Goal: Task Accomplishment & Management: Manage account settings

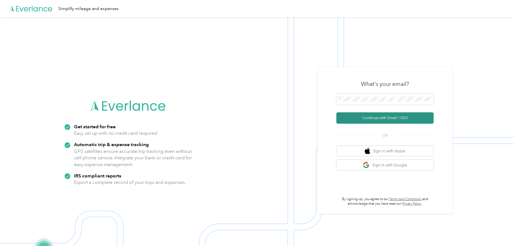
click at [357, 118] on button "Continue with Email / SSO" at bounding box center [384, 117] width 97 height 11
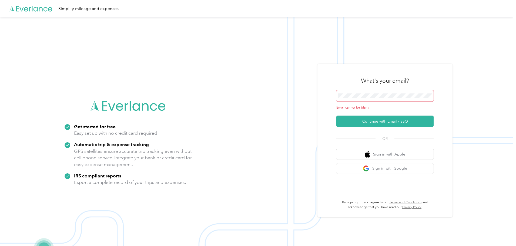
click at [358, 102] on div "Email cannot be blank" at bounding box center [384, 100] width 97 height 20
click at [357, 98] on span at bounding box center [384, 95] width 97 height 11
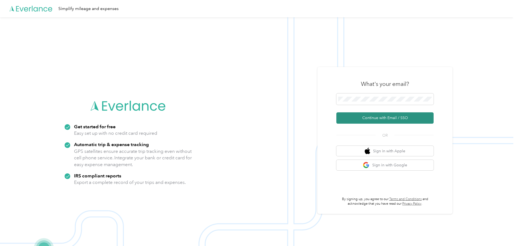
click at [395, 118] on button "Continue with Email / SSO" at bounding box center [384, 117] width 97 height 11
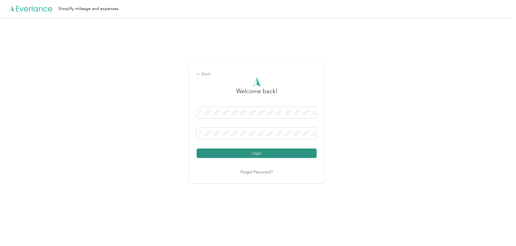
click at [253, 152] on button "Login" at bounding box center [257, 153] width 120 height 9
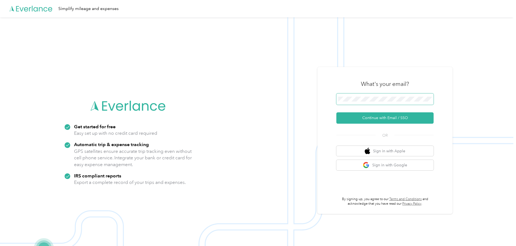
click at [292, 98] on div "Get started for free Easy set up with no credit card required Automatic trip & …" at bounding box center [256, 140] width 513 height 246
click at [379, 120] on button "Continue with Email / SSO" at bounding box center [384, 117] width 97 height 11
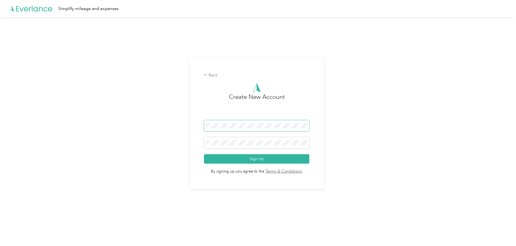
click at [260, 129] on span at bounding box center [257, 125] width 106 height 11
click at [255, 158] on button "Sign Up" at bounding box center [257, 158] width 106 height 9
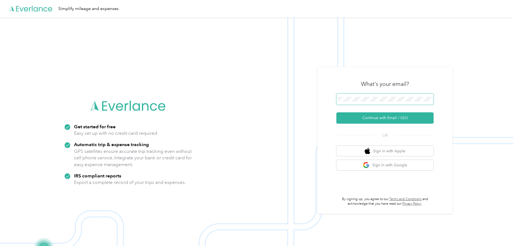
click at [402, 103] on span at bounding box center [384, 99] width 97 height 11
click at [181, 96] on div "Get started for free Easy set up with no credit card required Automatic trip & …" at bounding box center [256, 140] width 513 height 246
click at [383, 116] on button "Continue with Email / SSO" at bounding box center [384, 117] width 97 height 11
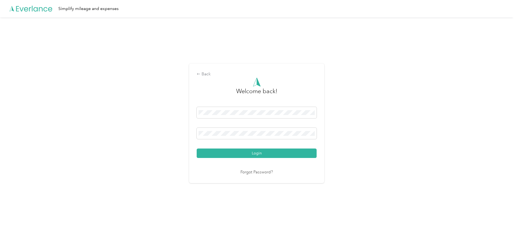
click at [255, 149] on button "Login" at bounding box center [257, 153] width 120 height 9
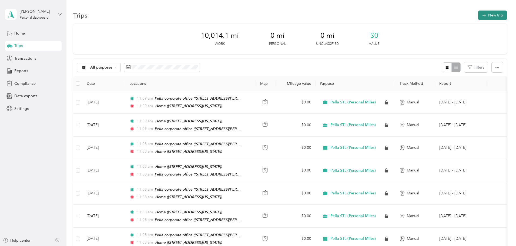
click at [478, 14] on button "New trip" at bounding box center [492, 15] width 29 height 9
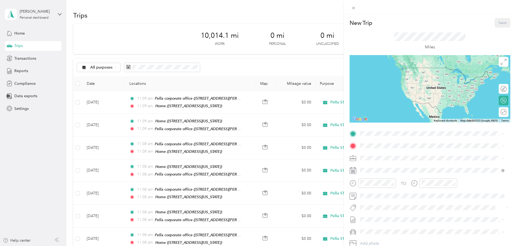
click at [355, 45] on div "Miles" at bounding box center [430, 42] width 161 height 28
click at [374, 153] on strong "Home" at bounding box center [376, 155] width 11 height 5
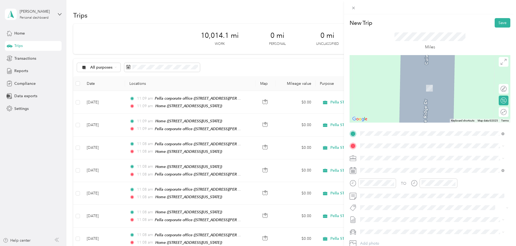
drag, startPoint x: 378, startPoint y: 185, endPoint x: 376, endPoint y: 179, distance: 6.0
click at [378, 185] on strong "Pella corporate office" at bounding box center [390, 183] width 39 height 5
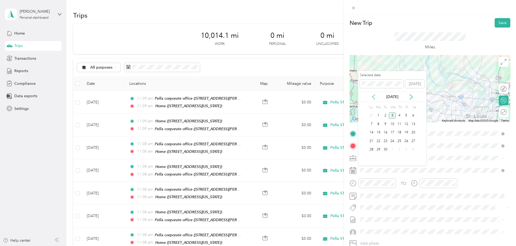
click at [373, 98] on icon at bounding box center [373, 96] width 5 height 5
click at [407, 115] on div "1" at bounding box center [406, 115] width 7 height 7
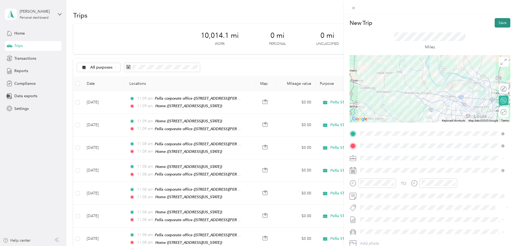
drag, startPoint x: 501, startPoint y: 22, endPoint x: 490, endPoint y: 29, distance: 12.7
click at [501, 22] on button "Save" at bounding box center [503, 22] width 16 height 9
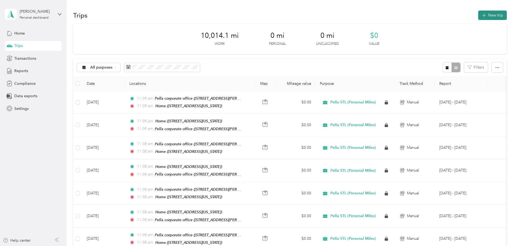
click at [478, 15] on button "New trip" at bounding box center [492, 15] width 29 height 9
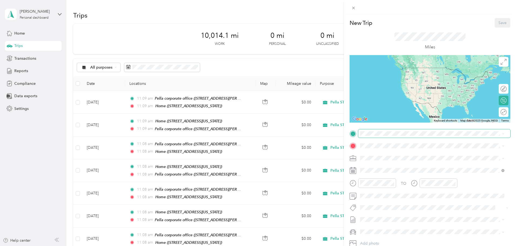
click at [369, 137] on span at bounding box center [434, 133] width 152 height 9
click at [371, 154] on strong "Home" at bounding box center [376, 155] width 11 height 5
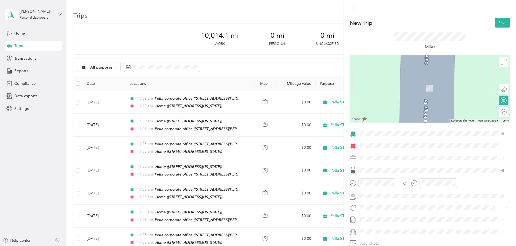
click at [374, 184] on strong "Pella corporate office" at bounding box center [390, 184] width 39 height 5
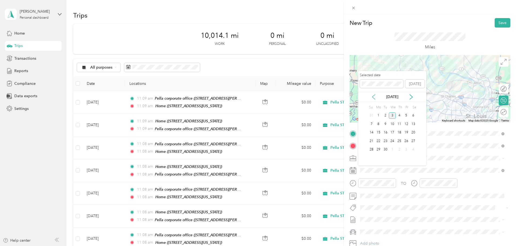
click at [374, 97] on icon at bounding box center [373, 96] width 5 height 5
click at [407, 119] on div "1" at bounding box center [406, 115] width 7 height 7
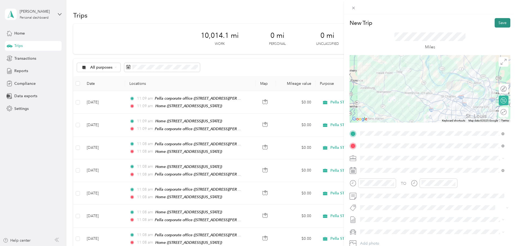
click at [497, 22] on button "Save" at bounding box center [503, 22] width 16 height 9
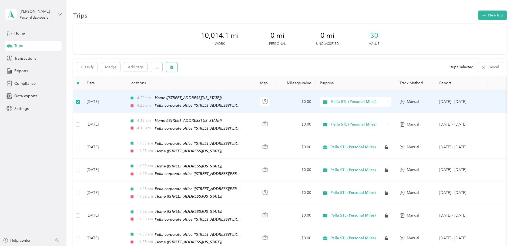
click at [178, 67] on button "button" at bounding box center [171, 66] width 11 height 9
click at [245, 90] on button "Yes" at bounding box center [248, 89] width 11 height 9
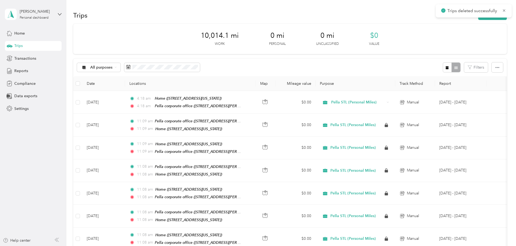
click at [478, 15] on button "New trip" at bounding box center [492, 15] width 29 height 9
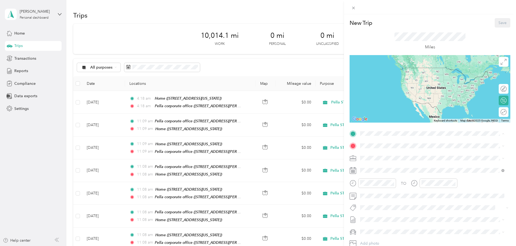
drag, startPoint x: 388, startPoint y: 172, endPoint x: 386, endPoint y: 167, distance: 5.1
click at [388, 171] on strong "Pella corporate office" at bounding box center [390, 172] width 39 height 5
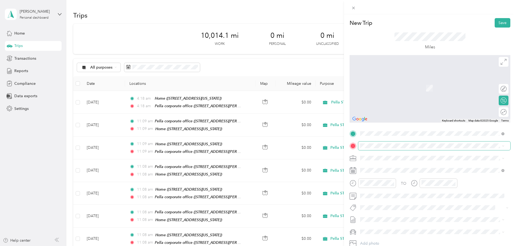
click at [378, 149] on span at bounding box center [434, 146] width 152 height 9
click at [374, 142] on span at bounding box center [434, 146] width 152 height 9
click at [373, 166] on strong "Home" at bounding box center [376, 167] width 11 height 5
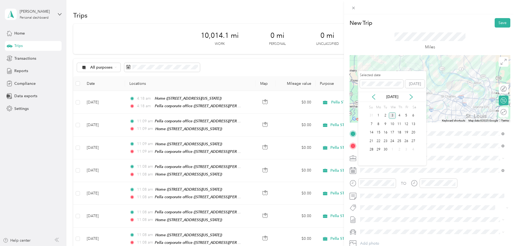
click at [375, 100] on div "[DATE]" at bounding box center [392, 97] width 68 height 10
click at [373, 97] on icon at bounding box center [373, 97] width 3 height 5
click at [408, 115] on div "1" at bounding box center [406, 115] width 7 height 7
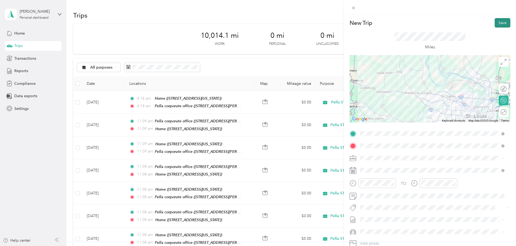
click at [497, 25] on button "Save" at bounding box center [503, 22] width 16 height 9
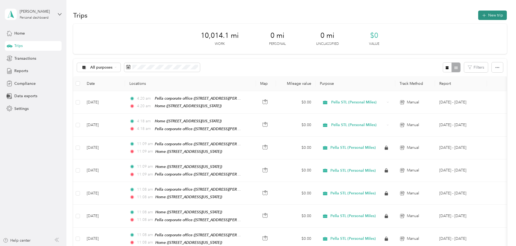
click at [481, 16] on icon "button" at bounding box center [484, 15] width 6 height 6
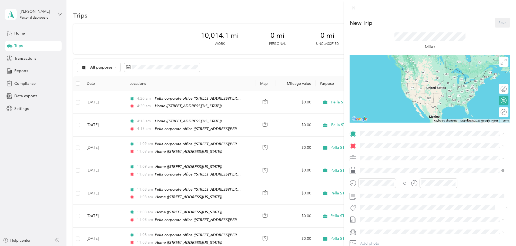
click at [376, 153] on strong "Home" at bounding box center [376, 155] width 11 height 5
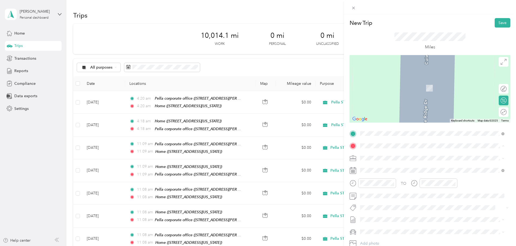
click at [377, 184] on strong "Pella corporate office" at bounding box center [390, 184] width 39 height 5
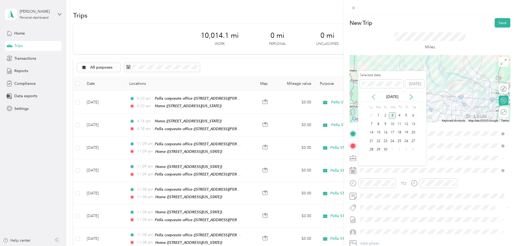
click at [372, 97] on icon at bounding box center [373, 97] width 3 height 5
click at [380, 126] on div "4" at bounding box center [378, 124] width 7 height 7
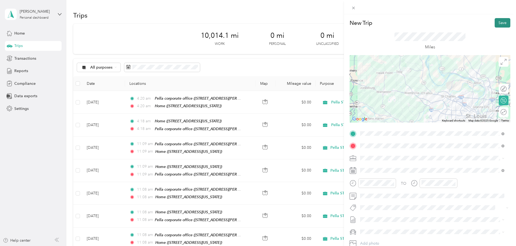
click at [501, 22] on button "Save" at bounding box center [503, 22] width 16 height 9
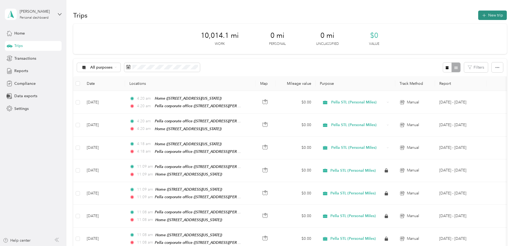
click at [478, 16] on button "New trip" at bounding box center [492, 15] width 29 height 9
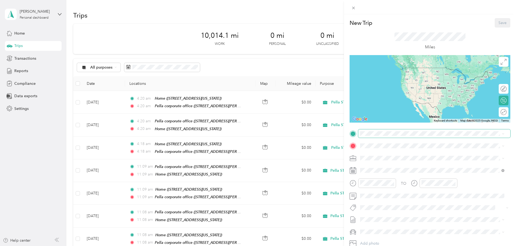
click at [378, 136] on span at bounding box center [434, 133] width 152 height 9
click at [369, 136] on span at bounding box center [434, 133] width 152 height 9
drag, startPoint x: 374, startPoint y: 174, endPoint x: 373, endPoint y: 169, distance: 5.5
click at [373, 173] on div "Pella corporate office [STREET_ADDRESS][PERSON_NAME], [US_STATE][GEOGRAPHIC_DAT…" at bounding box center [437, 177] width 132 height 17
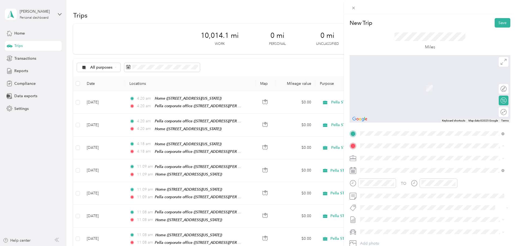
click at [374, 170] on div "Home [STREET_ADDRESS][PERSON_NAME][PERSON_NAME][US_STATE]" at bounding box center [428, 170] width 114 height 11
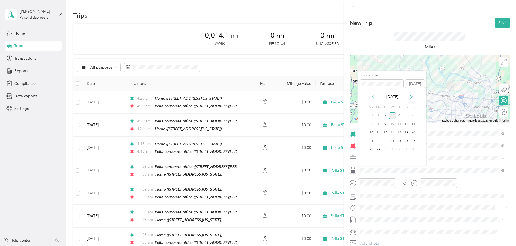
click at [375, 97] on icon at bounding box center [373, 96] width 5 height 5
drag, startPoint x: 379, startPoint y: 123, endPoint x: 398, endPoint y: 107, distance: 24.2
click at [380, 120] on div "4" at bounding box center [378, 124] width 7 height 9
click at [378, 124] on div "4" at bounding box center [378, 124] width 7 height 7
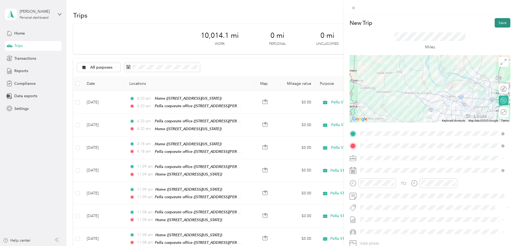
click at [499, 23] on button "Save" at bounding box center [503, 22] width 16 height 9
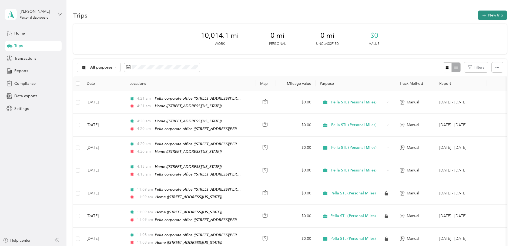
click at [481, 16] on icon "button" at bounding box center [484, 15] width 6 height 6
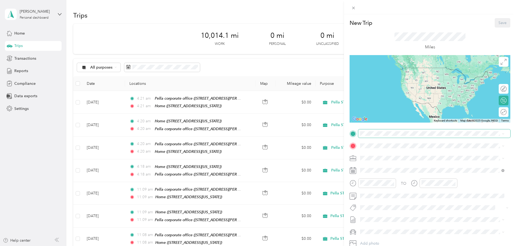
click at [374, 129] on span at bounding box center [434, 133] width 152 height 9
click at [375, 160] on span "[STREET_ADDRESS][PERSON_NAME][PERSON_NAME][US_STATE]" at bounding box center [428, 161] width 114 height 5
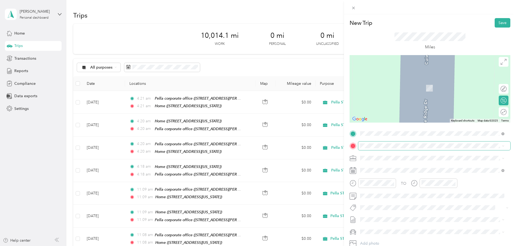
click at [369, 149] on span at bounding box center [434, 146] width 152 height 9
click at [373, 184] on strong "Pella corporate office" at bounding box center [390, 183] width 39 height 5
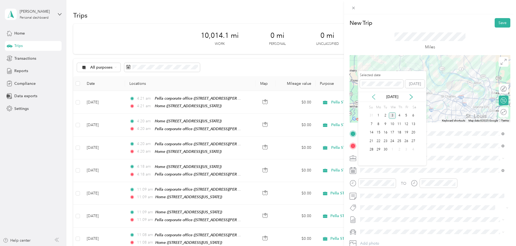
click at [375, 99] on icon at bounding box center [373, 96] width 5 height 5
click at [385, 125] on div "5" at bounding box center [385, 124] width 7 height 7
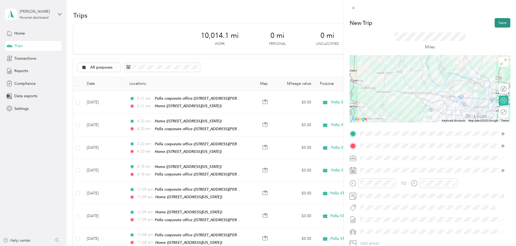
click at [501, 26] on button "Save" at bounding box center [503, 22] width 16 height 9
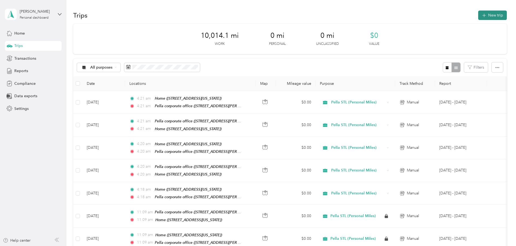
click at [481, 16] on icon "button" at bounding box center [484, 15] width 6 height 6
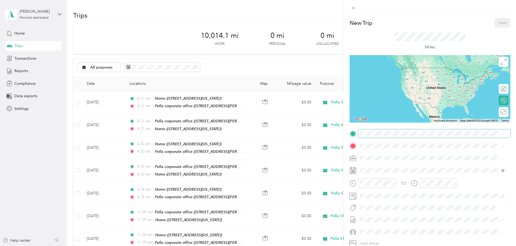
click at [380, 131] on span at bounding box center [434, 133] width 152 height 9
click at [377, 172] on strong "Pella corporate office" at bounding box center [390, 171] width 39 height 5
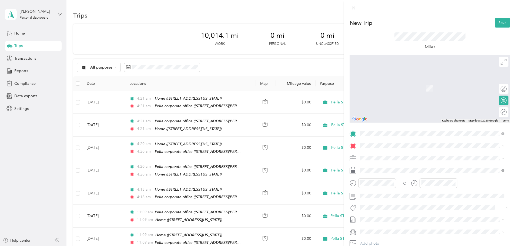
click at [371, 168] on strong "Home" at bounding box center [376, 167] width 11 height 5
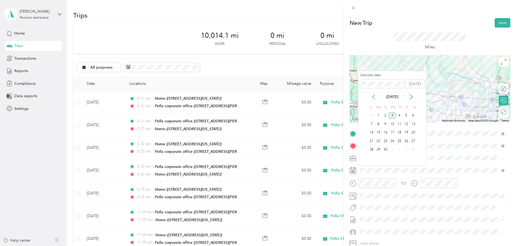
click at [375, 98] on icon at bounding box center [373, 96] width 5 height 5
click at [386, 123] on div "5" at bounding box center [385, 124] width 7 height 7
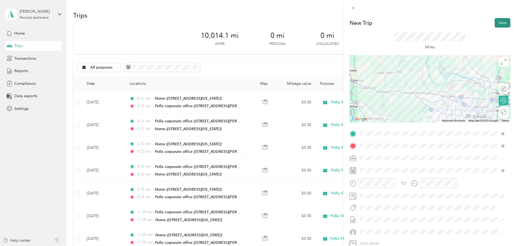
click at [498, 21] on button "Save" at bounding box center [503, 22] width 16 height 9
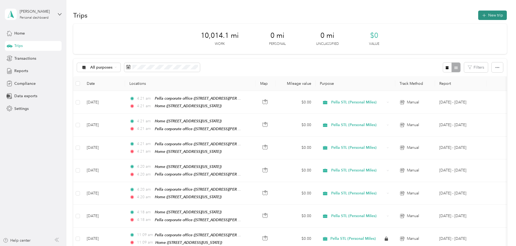
click at [478, 16] on button "New trip" at bounding box center [492, 15] width 29 height 9
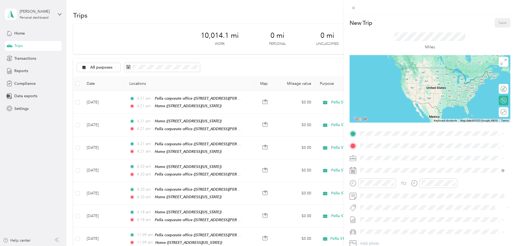
click at [374, 158] on div "Home [STREET_ADDRESS][PERSON_NAME][PERSON_NAME][US_STATE]" at bounding box center [428, 158] width 114 height 11
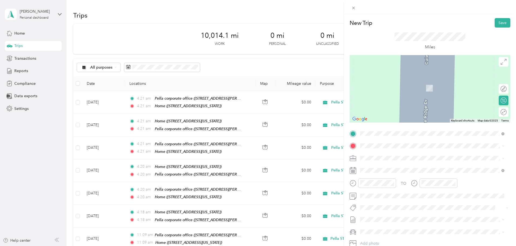
click at [373, 181] on li "Pella corporate office [STREET_ADDRESS][PERSON_NAME], [US_STATE][GEOGRAPHIC_DAT…" at bounding box center [432, 189] width 148 height 23
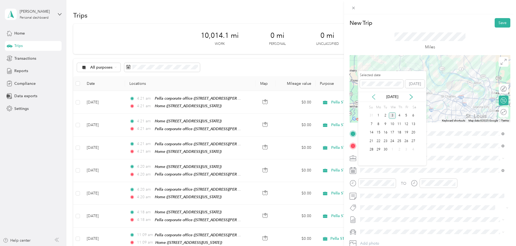
click at [375, 99] on icon at bounding box center [373, 96] width 5 height 5
click at [391, 125] on div "6" at bounding box center [392, 124] width 7 height 7
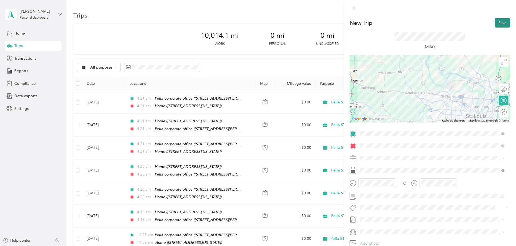
click at [504, 25] on button "Save" at bounding box center [503, 22] width 16 height 9
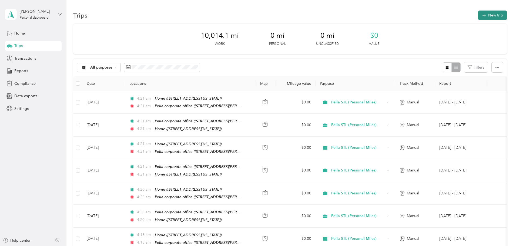
click at [478, 14] on button "New trip" at bounding box center [492, 15] width 29 height 9
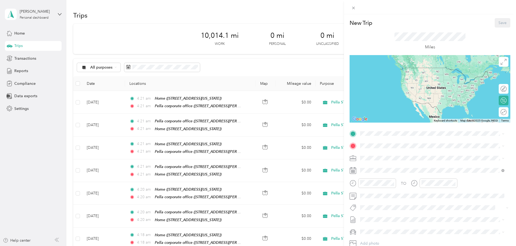
click at [375, 175] on div "Pella corporate office [STREET_ADDRESS][PERSON_NAME], [US_STATE][GEOGRAPHIC_DAT…" at bounding box center [437, 178] width 132 height 17
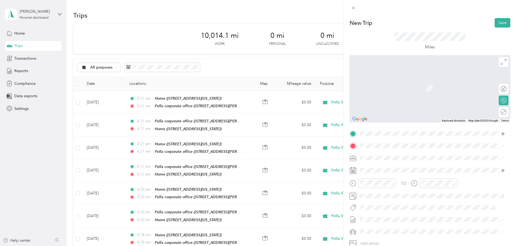
click at [371, 166] on strong "Home" at bounding box center [376, 167] width 11 height 5
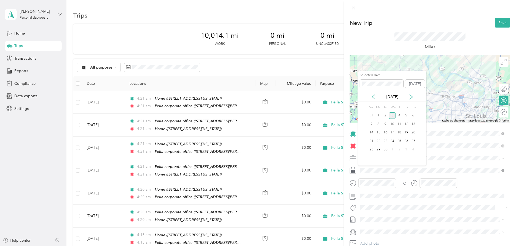
click at [373, 97] on icon at bounding box center [373, 96] width 5 height 5
click at [391, 125] on div "6" at bounding box center [392, 124] width 7 height 7
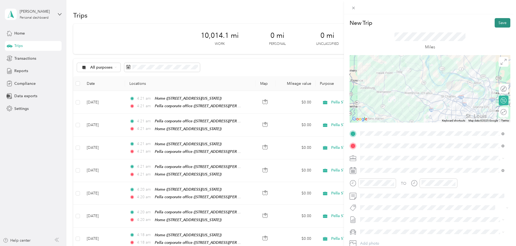
click at [502, 24] on button "Save" at bounding box center [503, 22] width 16 height 9
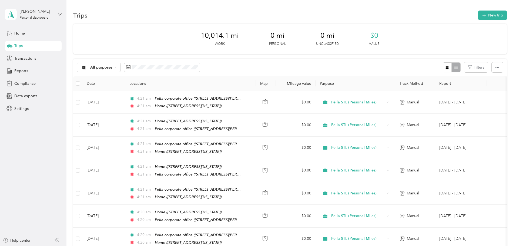
click at [439, 16] on div "Trips New trip" at bounding box center [290, 14] width 434 height 11
click at [481, 16] on icon "button" at bounding box center [484, 15] width 6 height 6
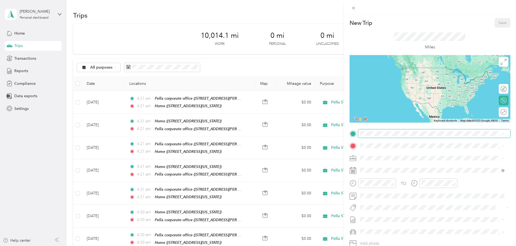
click at [396, 137] on span at bounding box center [434, 133] width 152 height 9
click at [383, 156] on div "Home [STREET_ADDRESS][PERSON_NAME][PERSON_NAME][US_STATE]" at bounding box center [428, 158] width 114 height 11
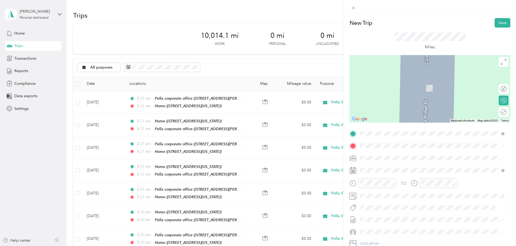
click at [382, 186] on div "Pella corporate office [STREET_ADDRESS][PERSON_NAME], [US_STATE][GEOGRAPHIC_DAT…" at bounding box center [437, 190] width 132 height 17
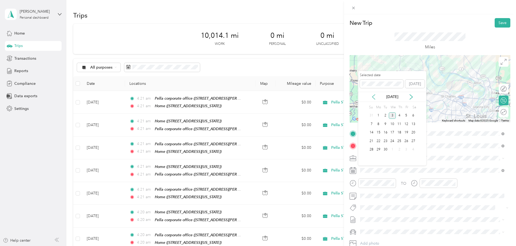
click at [374, 96] on icon at bounding box center [373, 96] width 5 height 5
click at [398, 125] on div "7" at bounding box center [399, 124] width 7 height 7
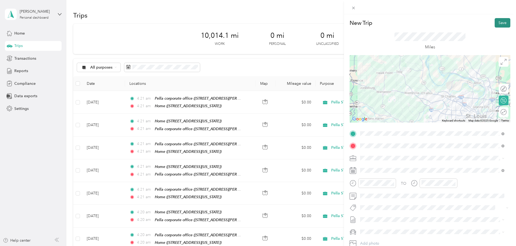
click at [495, 23] on button "Save" at bounding box center [503, 22] width 16 height 9
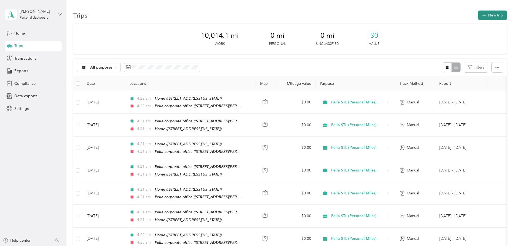
click at [478, 13] on button "New trip" at bounding box center [492, 15] width 29 height 9
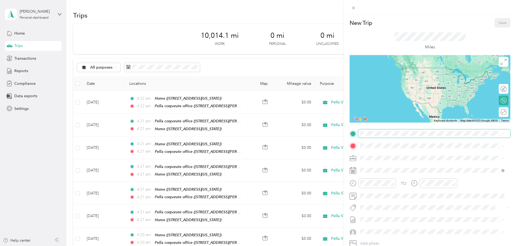
click at [369, 136] on span at bounding box center [434, 133] width 152 height 9
click at [373, 170] on strong "Pella corporate office" at bounding box center [390, 171] width 39 height 5
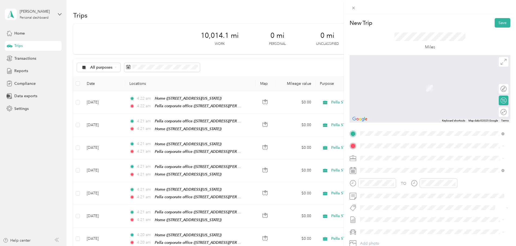
click at [373, 171] on div "Home [STREET_ADDRESS][PERSON_NAME][PERSON_NAME][US_STATE]" at bounding box center [428, 170] width 114 height 11
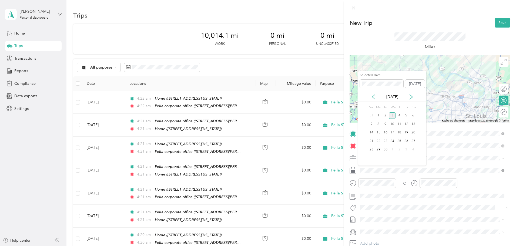
click at [373, 97] on icon at bounding box center [373, 96] width 5 height 5
click at [399, 124] on div "7" at bounding box center [399, 124] width 7 height 7
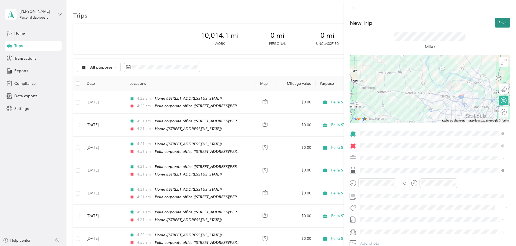
click at [495, 20] on button "Save" at bounding box center [503, 22] width 16 height 9
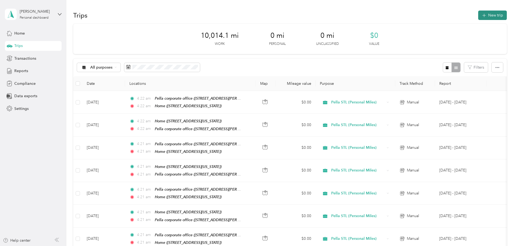
click at [478, 14] on button "New trip" at bounding box center [492, 15] width 29 height 9
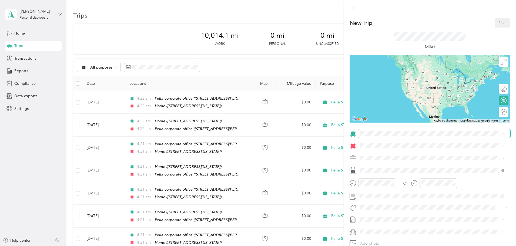
click at [375, 137] on span at bounding box center [434, 133] width 152 height 9
click at [373, 161] on span "[STREET_ADDRESS][PERSON_NAME][PERSON_NAME][US_STATE]" at bounding box center [428, 161] width 114 height 5
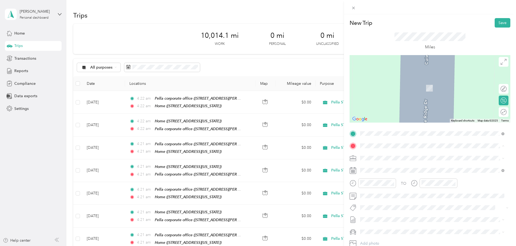
drag, startPoint x: 373, startPoint y: 182, endPoint x: 378, endPoint y: 173, distance: 10.9
click at [374, 182] on strong "Pella corporate office" at bounding box center [390, 184] width 39 height 5
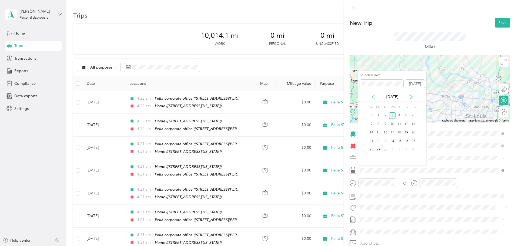
click at [375, 97] on icon at bounding box center [373, 96] width 5 height 5
click at [406, 125] on div "8" at bounding box center [406, 124] width 7 height 7
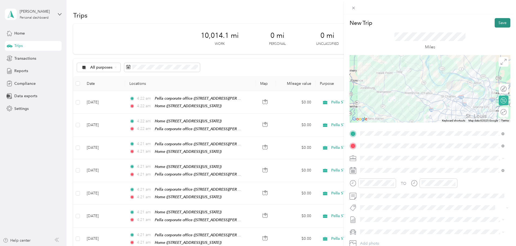
click at [499, 21] on button "Save" at bounding box center [503, 22] width 16 height 9
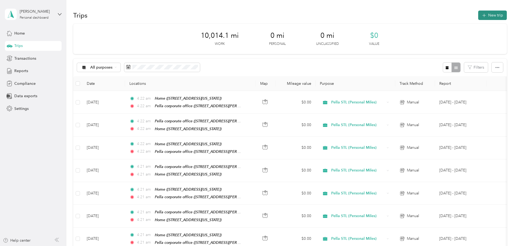
click at [478, 15] on button "New trip" at bounding box center [492, 15] width 29 height 9
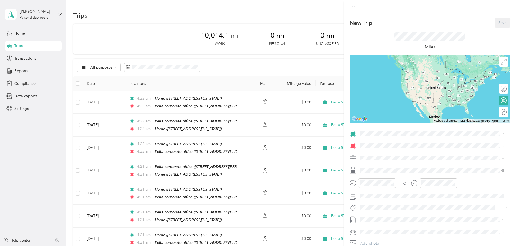
click at [374, 170] on strong "Pella corporate office" at bounding box center [390, 172] width 39 height 5
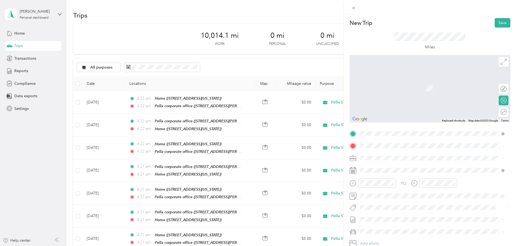
click at [372, 167] on strong "Home" at bounding box center [376, 167] width 11 height 5
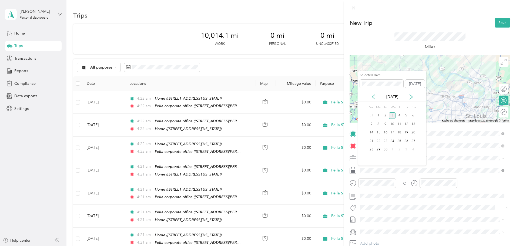
click at [372, 97] on icon at bounding box center [373, 96] width 5 height 5
click at [404, 125] on div "8" at bounding box center [406, 124] width 7 height 7
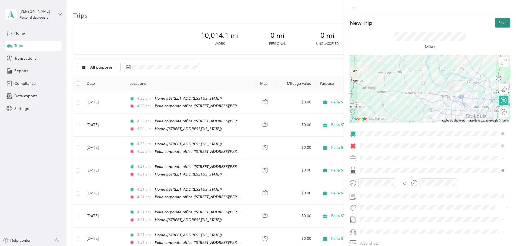
click at [495, 25] on button "Save" at bounding box center [503, 22] width 16 height 9
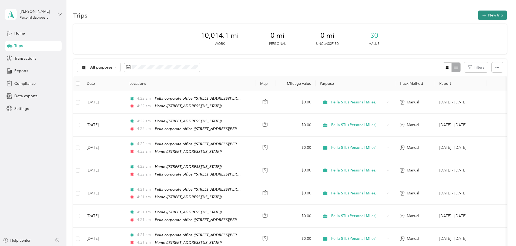
click at [481, 15] on icon "button" at bounding box center [484, 15] width 6 height 6
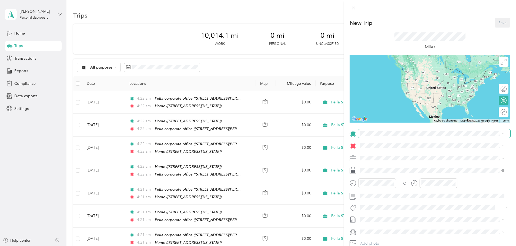
click at [366, 130] on span at bounding box center [434, 133] width 152 height 9
click at [371, 154] on strong "Home" at bounding box center [376, 155] width 11 height 5
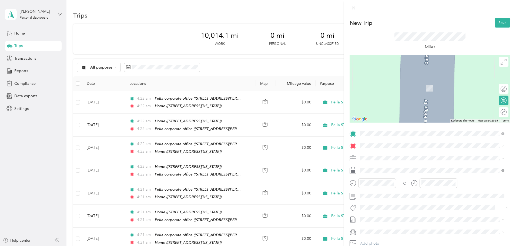
click at [377, 185] on strong "Pella corporate office" at bounding box center [390, 184] width 39 height 5
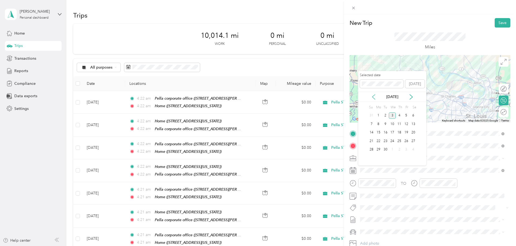
click at [373, 99] on icon at bounding box center [373, 96] width 5 height 5
click at [379, 131] on div "11" at bounding box center [378, 132] width 7 height 7
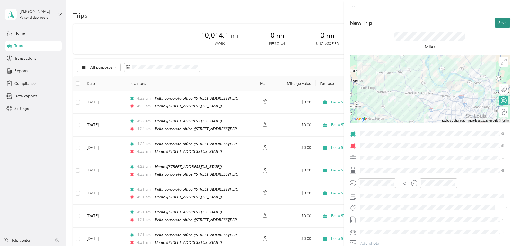
click at [496, 24] on button "Save" at bounding box center [503, 22] width 16 height 9
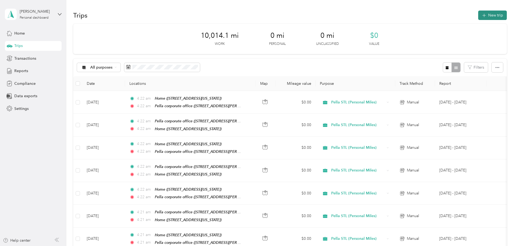
click at [478, 17] on button "New trip" at bounding box center [492, 15] width 29 height 9
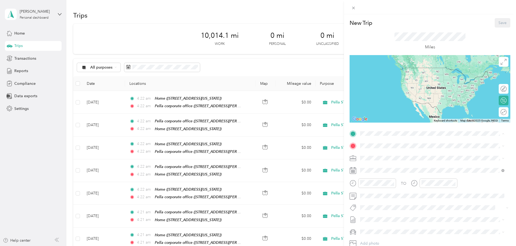
click at [385, 171] on strong "Pella corporate office" at bounding box center [390, 172] width 39 height 5
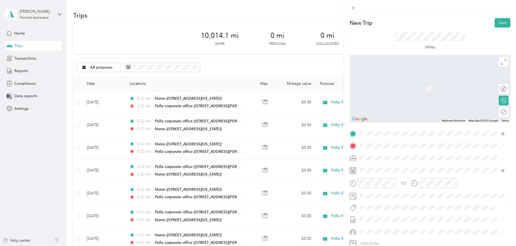
click at [375, 166] on strong "Home" at bounding box center [376, 166] width 11 height 5
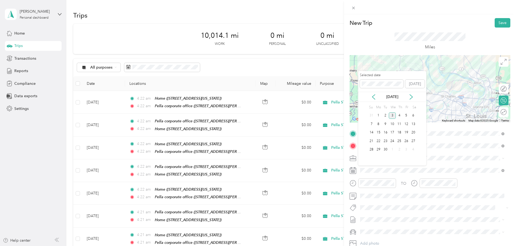
click at [371, 96] on div "[DATE]" at bounding box center [392, 97] width 68 height 6
click at [376, 100] on div "[DATE]" at bounding box center [392, 97] width 68 height 10
click at [373, 98] on icon at bounding box center [373, 97] width 3 height 5
click at [379, 132] on div "11" at bounding box center [378, 132] width 7 height 7
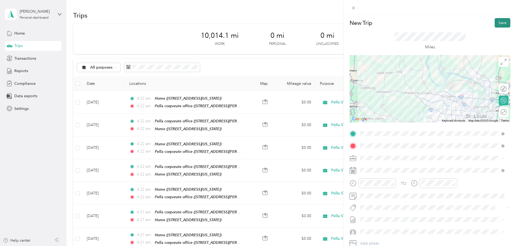
click at [496, 22] on button "Save" at bounding box center [503, 22] width 16 height 9
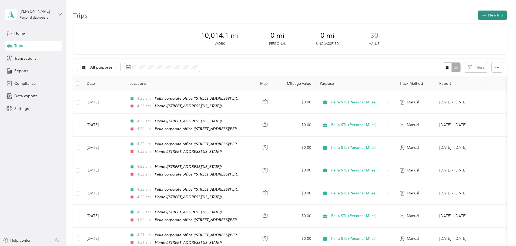
click at [478, 14] on button "New trip" at bounding box center [492, 15] width 29 height 9
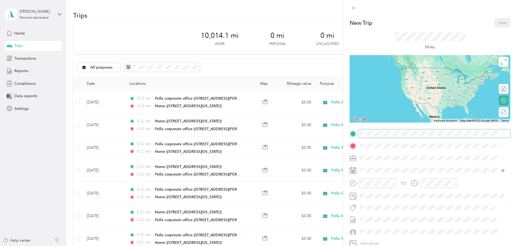
click at [389, 132] on div "New Trip Save This trip cannot be edited because it is either under review, app…" at bounding box center [430, 139] width 161 height 242
click at [383, 155] on div "Home" at bounding box center [428, 155] width 114 height 5
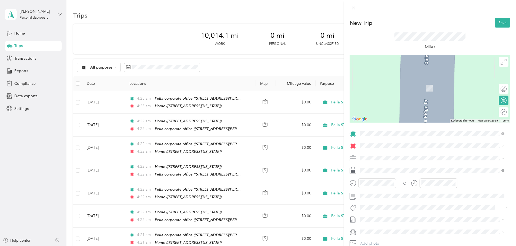
click at [379, 182] on div "Pella corporate office [STREET_ADDRESS][PERSON_NAME], [US_STATE][GEOGRAPHIC_DAT…" at bounding box center [432, 190] width 141 height 19
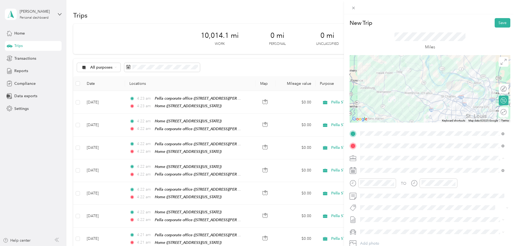
click at [370, 169] on span "Pella STL (Personal Miles)" at bounding box center [383, 167] width 42 height 5
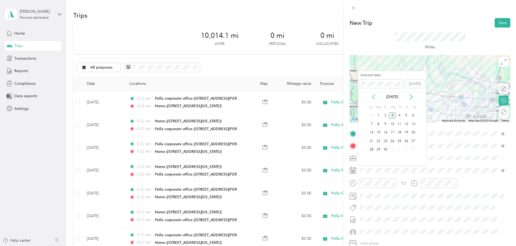
click at [374, 98] on icon at bounding box center [373, 97] width 3 height 5
click at [387, 132] on div "12" at bounding box center [385, 132] width 7 height 7
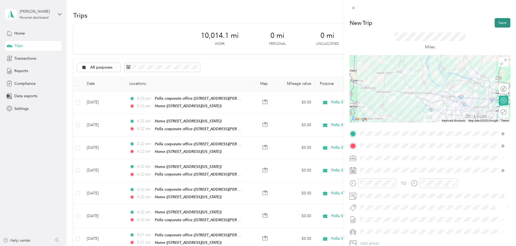
click at [504, 21] on button "Save" at bounding box center [503, 22] width 16 height 9
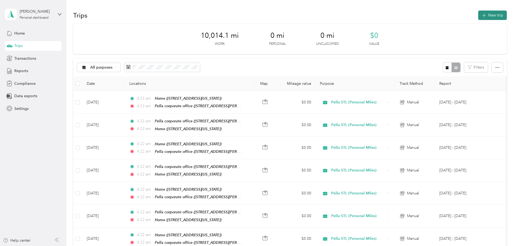
click at [478, 16] on button "New trip" at bounding box center [492, 15] width 29 height 9
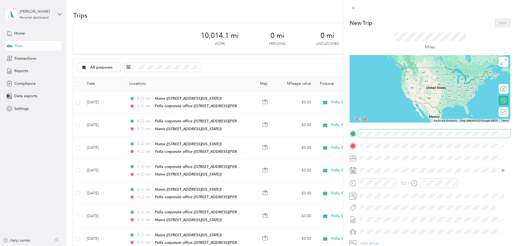
click at [382, 129] on span at bounding box center [434, 133] width 152 height 9
drag, startPoint x: 383, startPoint y: 171, endPoint x: 382, endPoint y: 168, distance: 2.8
click at [382, 170] on strong "Pella corporate office" at bounding box center [390, 172] width 39 height 5
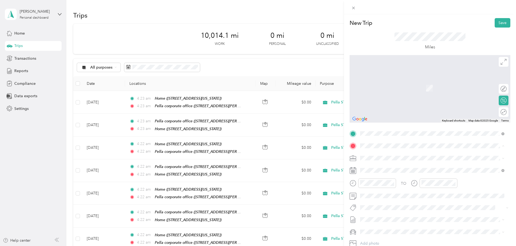
click at [379, 168] on strong "Home" at bounding box center [376, 167] width 11 height 5
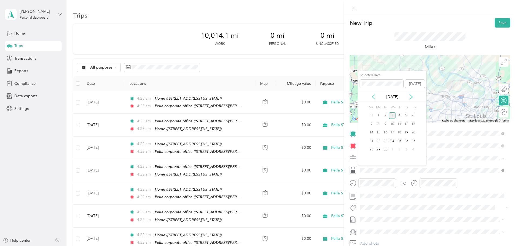
click at [372, 98] on icon at bounding box center [373, 96] width 5 height 5
click at [386, 134] on div "12" at bounding box center [385, 132] width 7 height 7
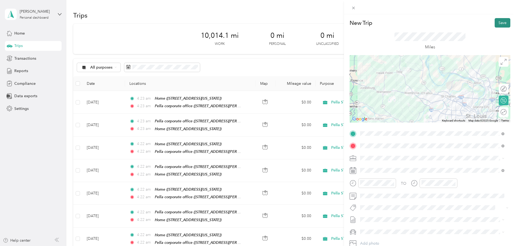
click at [502, 22] on button "Save" at bounding box center [503, 22] width 16 height 9
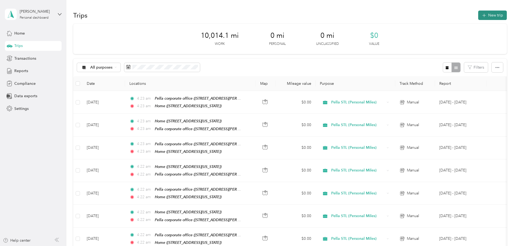
click at [478, 13] on button "New trip" at bounding box center [492, 15] width 29 height 9
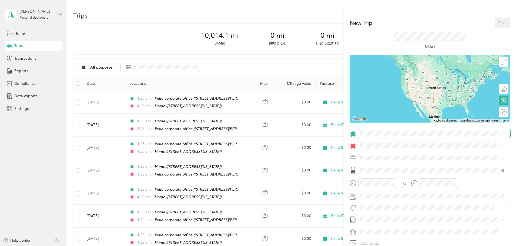
click at [387, 130] on span at bounding box center [434, 133] width 152 height 9
click at [383, 157] on div "Home [STREET_ADDRESS][PERSON_NAME][PERSON_NAME][US_STATE]" at bounding box center [428, 158] width 114 height 11
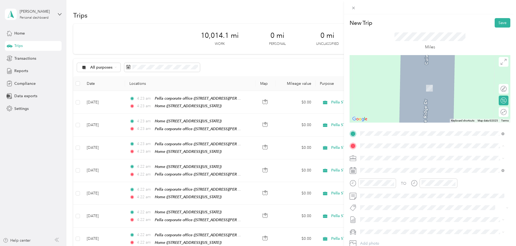
click at [379, 181] on li "Pella corporate office [STREET_ADDRESS][PERSON_NAME], [US_STATE][GEOGRAPHIC_DAT…" at bounding box center [432, 190] width 148 height 23
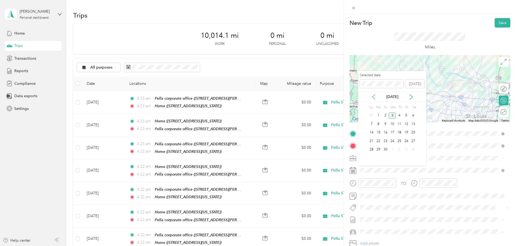
click at [374, 99] on icon at bounding box center [373, 97] width 3 height 5
click at [392, 132] on div "13" at bounding box center [392, 132] width 7 height 7
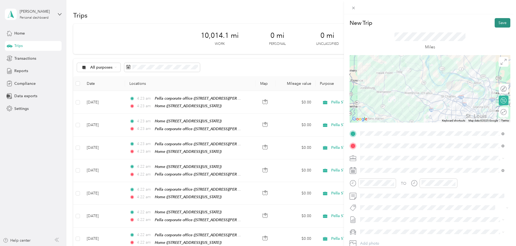
click at [496, 22] on button "Save" at bounding box center [503, 22] width 16 height 9
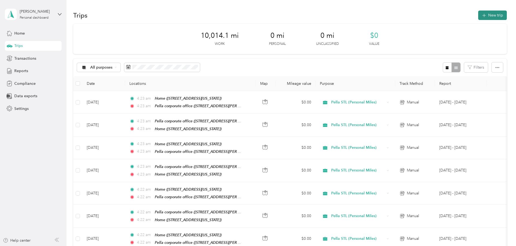
click at [481, 16] on icon "button" at bounding box center [484, 15] width 6 height 6
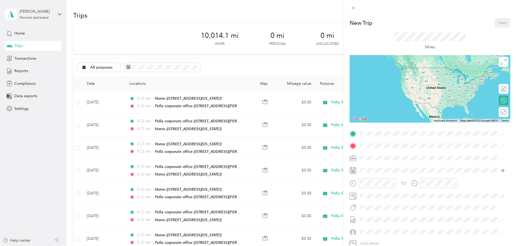
click at [381, 173] on div "Pella corporate office [STREET_ADDRESS][PERSON_NAME], [US_STATE][GEOGRAPHIC_DAT…" at bounding box center [437, 177] width 132 height 17
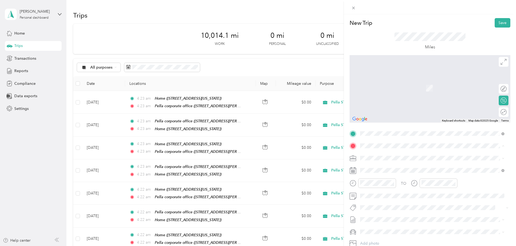
click at [376, 166] on strong "Home" at bounding box center [376, 167] width 11 height 5
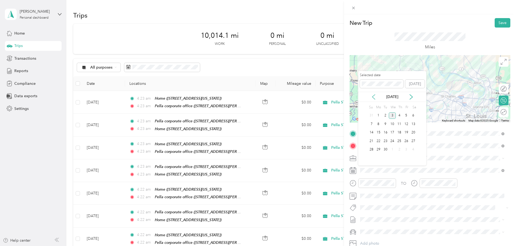
click at [373, 96] on icon at bounding box center [373, 97] width 3 height 5
click at [393, 130] on div "13" at bounding box center [392, 132] width 7 height 7
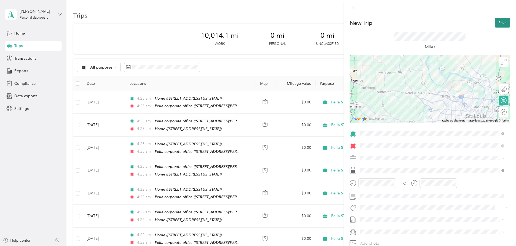
click at [501, 23] on button "Save" at bounding box center [503, 22] width 16 height 9
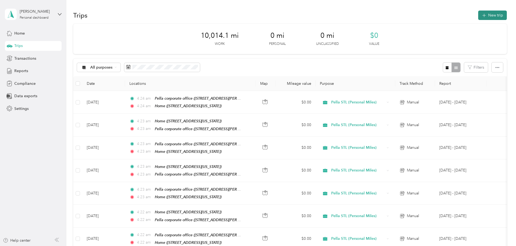
click at [478, 16] on button "New trip" at bounding box center [492, 15] width 29 height 9
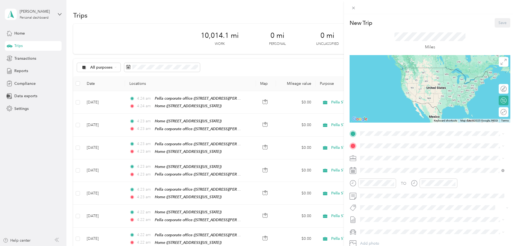
click at [371, 160] on span "[STREET_ADDRESS][PERSON_NAME][PERSON_NAME][US_STATE]" at bounding box center [428, 161] width 114 height 5
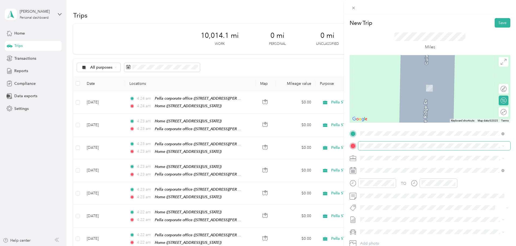
click at [368, 149] on span at bounding box center [434, 146] width 152 height 9
click at [375, 182] on strong "Pella corporate office" at bounding box center [390, 184] width 39 height 5
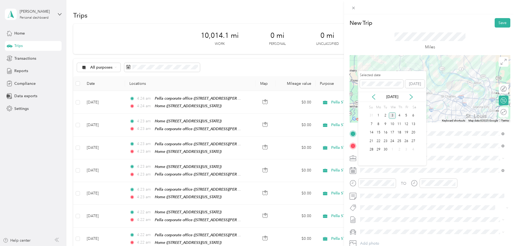
click at [375, 101] on div "[DATE]" at bounding box center [392, 97] width 68 height 10
click at [376, 98] on icon at bounding box center [373, 96] width 5 height 5
click at [400, 133] on div "14" at bounding box center [399, 132] width 7 height 7
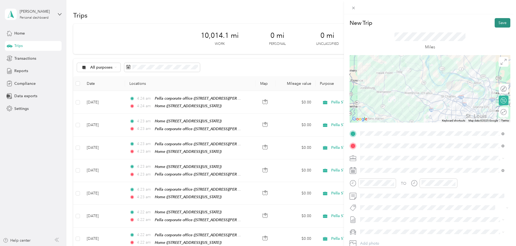
click at [497, 24] on button "Save" at bounding box center [503, 22] width 16 height 9
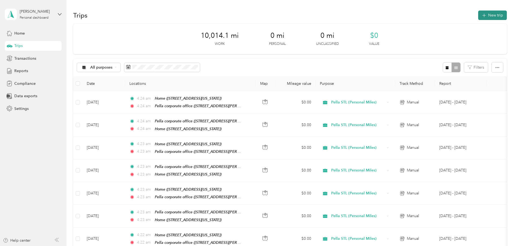
click at [478, 17] on button "New trip" at bounding box center [492, 15] width 29 height 9
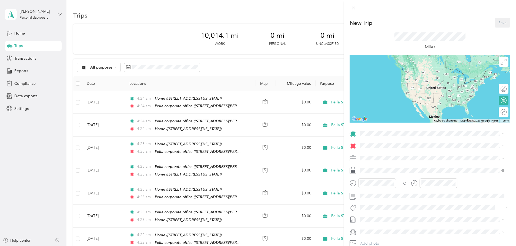
drag, startPoint x: 376, startPoint y: 171, endPoint x: 375, endPoint y: 168, distance: 3.4
click at [376, 171] on strong "Pella corporate office" at bounding box center [390, 171] width 39 height 5
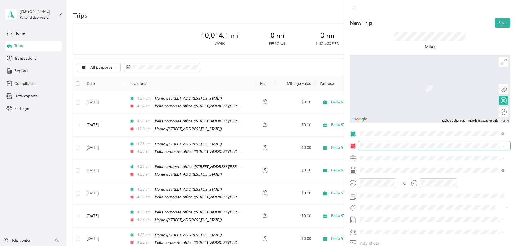
click at [374, 150] on span at bounding box center [434, 146] width 152 height 9
click at [373, 168] on strong "Home" at bounding box center [376, 167] width 11 height 5
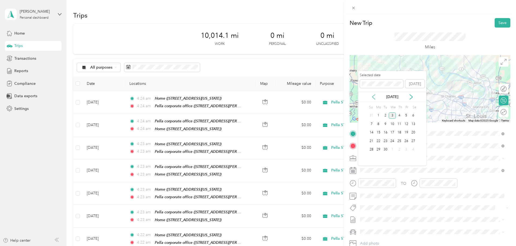
click at [375, 97] on icon at bounding box center [373, 96] width 5 height 5
click at [398, 133] on div "14" at bounding box center [399, 132] width 7 height 7
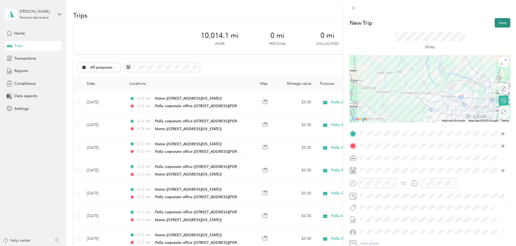
click at [498, 24] on button "Save" at bounding box center [503, 22] width 16 height 9
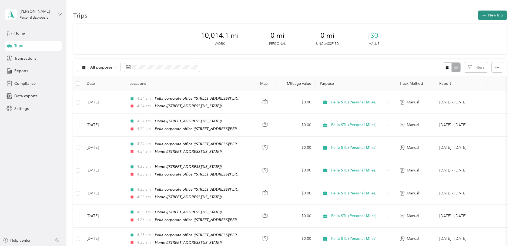
click at [481, 14] on icon "button" at bounding box center [484, 15] width 6 height 6
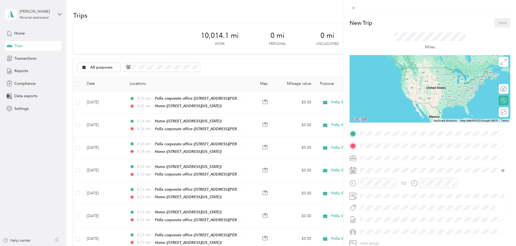
click at [373, 158] on div "Home [STREET_ADDRESS][PERSON_NAME][PERSON_NAME][US_STATE]" at bounding box center [428, 158] width 114 height 11
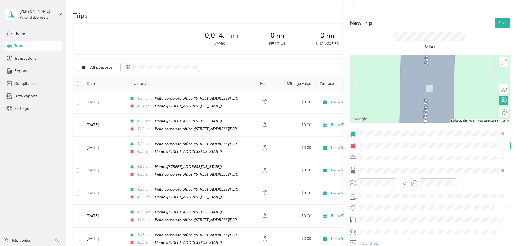
click at [372, 143] on span at bounding box center [434, 146] width 152 height 9
click at [378, 184] on strong "Pella corporate office" at bounding box center [390, 184] width 39 height 5
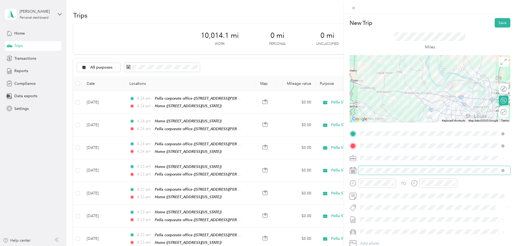
click at [376, 173] on span at bounding box center [434, 170] width 152 height 9
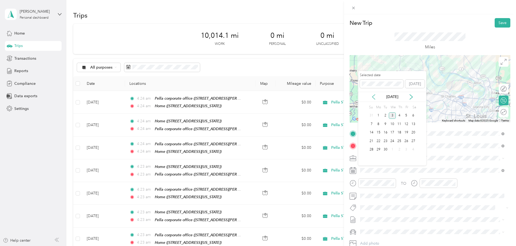
click at [372, 97] on icon at bounding box center [373, 96] width 5 height 5
click at [406, 133] on div "15" at bounding box center [406, 132] width 7 height 7
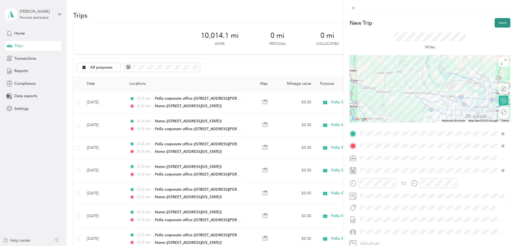
click at [498, 23] on button "Save" at bounding box center [503, 22] width 16 height 9
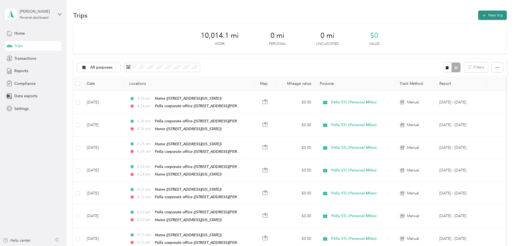
click at [478, 13] on button "New trip" at bounding box center [492, 15] width 29 height 9
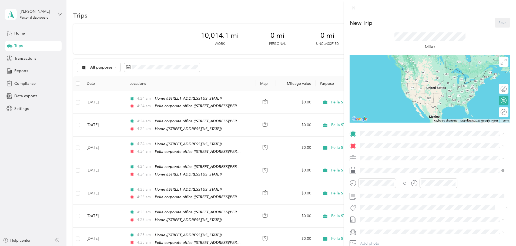
drag, startPoint x: 376, startPoint y: 174, endPoint x: 375, endPoint y: 166, distance: 8.4
click at [375, 174] on div "Pella corporate office [STREET_ADDRESS][PERSON_NAME], [US_STATE][GEOGRAPHIC_DAT…" at bounding box center [437, 178] width 132 height 17
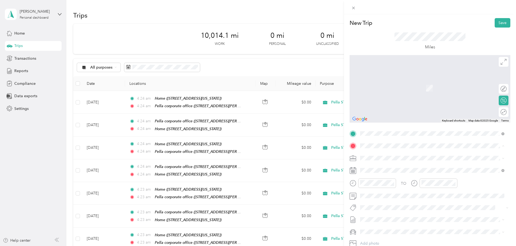
click at [373, 167] on strong "Home" at bounding box center [376, 167] width 11 height 5
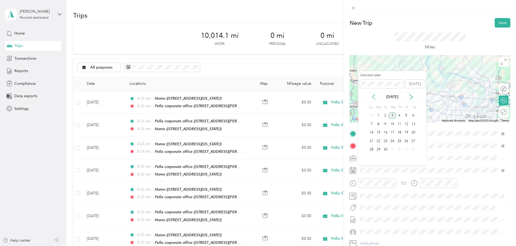
click at [372, 98] on icon at bounding box center [373, 96] width 5 height 5
click at [408, 134] on div "15" at bounding box center [406, 132] width 7 height 7
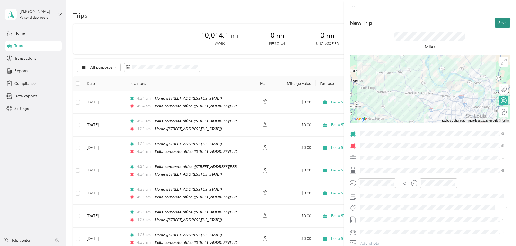
click at [498, 25] on button "Save" at bounding box center [503, 22] width 16 height 9
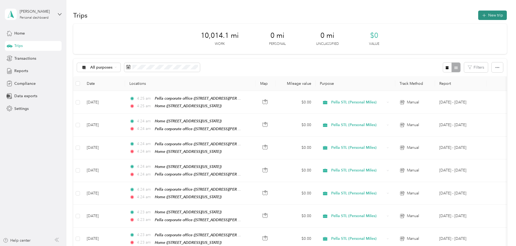
click at [478, 14] on button "New trip" at bounding box center [492, 15] width 29 height 9
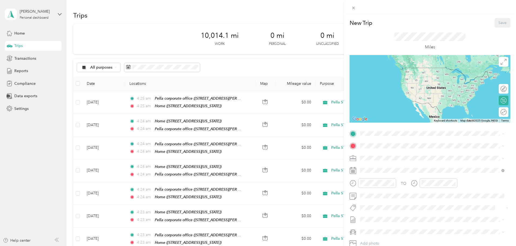
click at [385, 154] on div "Home" at bounding box center [428, 155] width 114 height 5
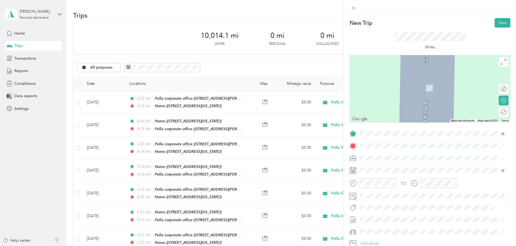
drag, startPoint x: 380, startPoint y: 184, endPoint x: 378, endPoint y: 182, distance: 3.1
click at [380, 184] on strong "Pella corporate office" at bounding box center [390, 184] width 39 height 5
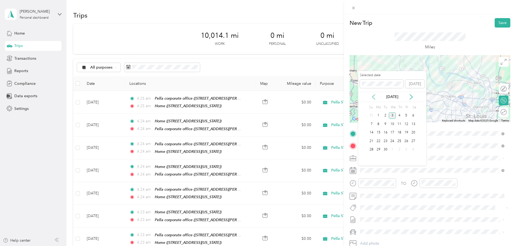
drag, startPoint x: 374, startPoint y: 94, endPoint x: 373, endPoint y: 98, distance: 3.6
click at [373, 95] on icon at bounding box center [373, 96] width 5 height 5
click at [379, 139] on div "18" at bounding box center [378, 141] width 7 height 7
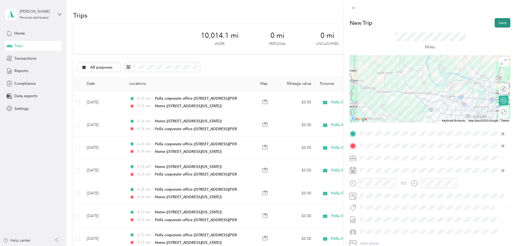
click at [497, 23] on button "Save" at bounding box center [503, 22] width 16 height 9
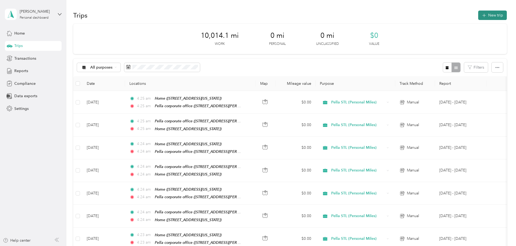
click at [478, 16] on button "New trip" at bounding box center [492, 15] width 29 height 9
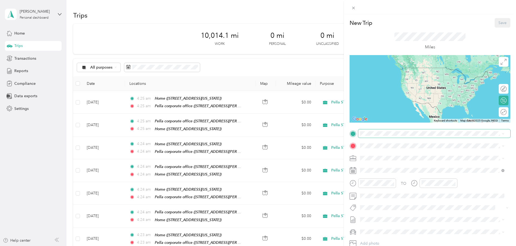
click at [367, 136] on span at bounding box center [434, 133] width 152 height 9
click at [375, 177] on span "[STREET_ADDRESS][PERSON_NAME], [US_STATE][GEOGRAPHIC_DATA], [GEOGRAPHIC_DATA], …" at bounding box center [434, 181] width 126 height 10
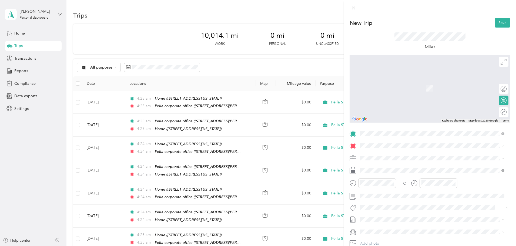
click at [373, 170] on div "Home [STREET_ADDRESS][PERSON_NAME][PERSON_NAME][US_STATE]" at bounding box center [428, 170] width 114 height 11
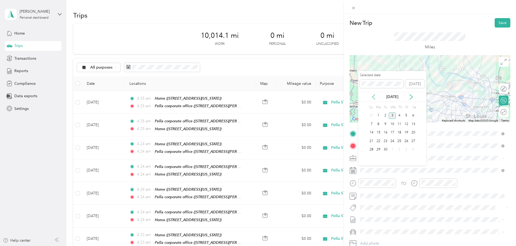
click at [375, 98] on icon at bounding box center [373, 96] width 5 height 5
drag, startPoint x: 379, startPoint y: 142, endPoint x: 386, endPoint y: 136, distance: 8.9
click at [380, 141] on div "18" at bounding box center [378, 141] width 7 height 7
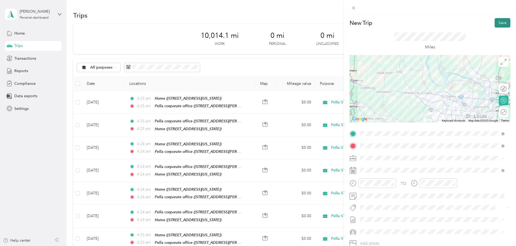
click at [497, 26] on button "Save" at bounding box center [503, 22] width 16 height 9
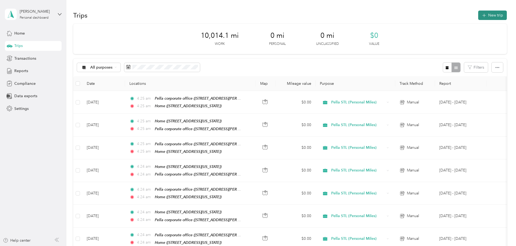
click at [478, 16] on button "New trip" at bounding box center [492, 15] width 29 height 9
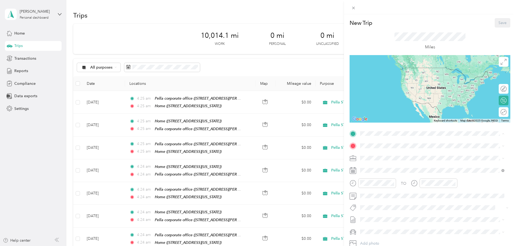
click at [375, 158] on div "Home [STREET_ADDRESS][PERSON_NAME][PERSON_NAME][US_STATE]" at bounding box center [428, 158] width 114 height 11
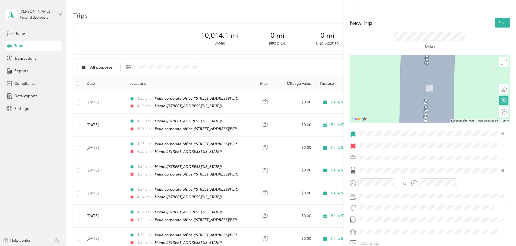
drag, startPoint x: 377, startPoint y: 183, endPoint x: 376, endPoint y: 179, distance: 3.9
click at [377, 183] on strong "Pella corporate office" at bounding box center [390, 184] width 39 height 5
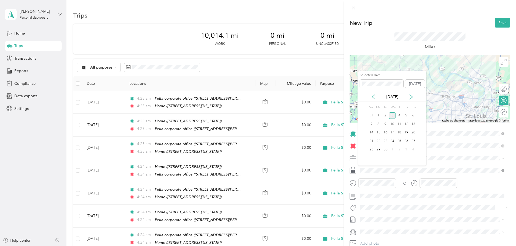
click at [373, 98] on icon at bounding box center [373, 97] width 3 height 5
click at [386, 140] on div "19" at bounding box center [385, 141] width 7 height 7
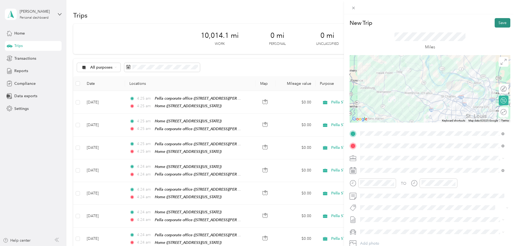
click at [497, 22] on button "Save" at bounding box center [503, 22] width 16 height 9
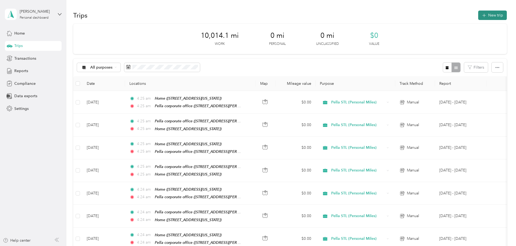
click at [478, 13] on button "New trip" at bounding box center [492, 15] width 29 height 9
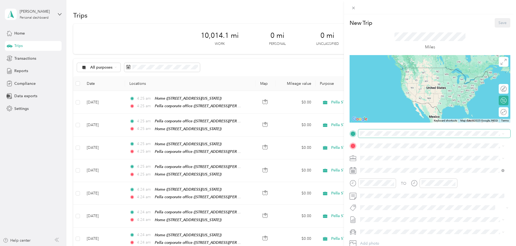
click at [389, 130] on span at bounding box center [434, 133] width 152 height 9
click at [385, 169] on div "Pella corporate office [STREET_ADDRESS][PERSON_NAME], [US_STATE][GEOGRAPHIC_DAT…" at bounding box center [432, 178] width 141 height 19
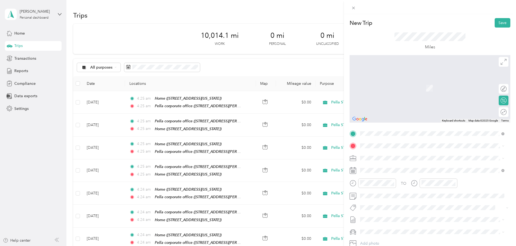
click at [381, 166] on div "Home" at bounding box center [428, 167] width 114 height 5
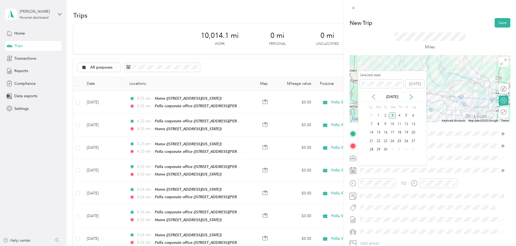
click at [373, 98] on icon at bounding box center [373, 96] width 5 height 5
drag, startPoint x: 388, startPoint y: 141, endPoint x: 422, endPoint y: 114, distance: 43.9
click at [387, 141] on div "19" at bounding box center [385, 141] width 7 height 7
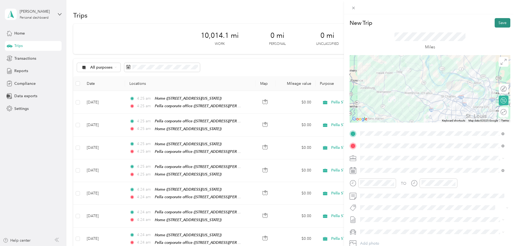
click at [498, 27] on button "Save" at bounding box center [503, 22] width 16 height 9
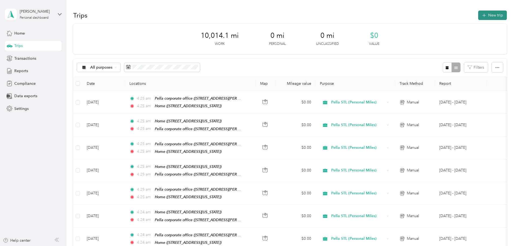
click at [481, 14] on icon "button" at bounding box center [484, 15] width 6 height 6
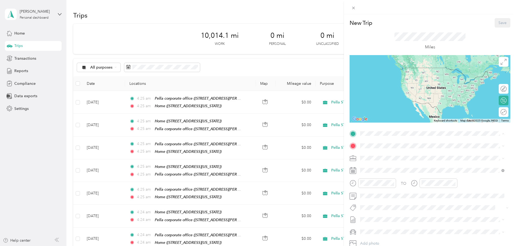
click at [372, 158] on div "Home [STREET_ADDRESS][PERSON_NAME][PERSON_NAME][US_STATE]" at bounding box center [428, 158] width 114 height 11
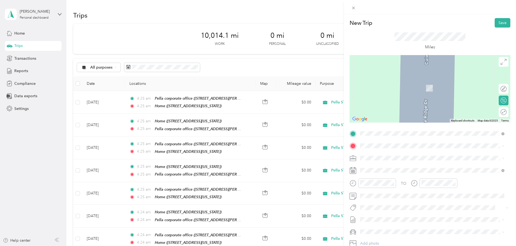
click at [376, 183] on strong "Pella corporate office" at bounding box center [390, 184] width 39 height 5
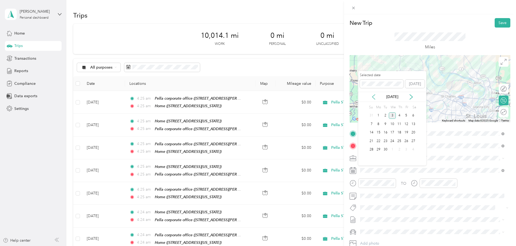
click at [373, 99] on icon at bounding box center [373, 96] width 5 height 5
click at [391, 141] on div "20" at bounding box center [392, 141] width 7 height 7
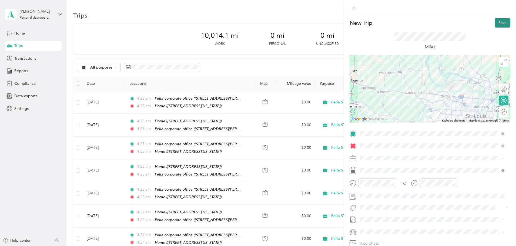
click at [499, 21] on button "Save" at bounding box center [503, 22] width 16 height 9
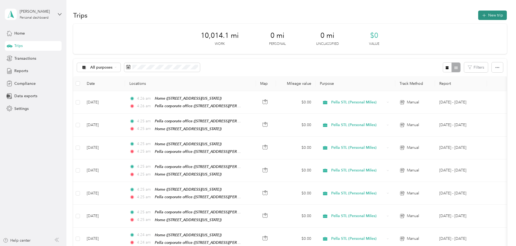
click at [478, 17] on button "New trip" at bounding box center [492, 15] width 29 height 9
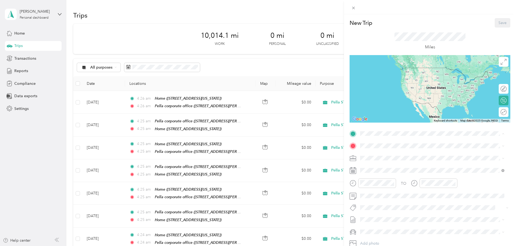
click at [380, 174] on div "Pella corporate office [STREET_ADDRESS][PERSON_NAME], [US_STATE][GEOGRAPHIC_DAT…" at bounding box center [437, 178] width 132 height 17
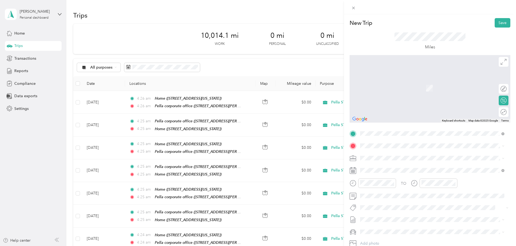
drag, startPoint x: 376, startPoint y: 168, endPoint x: 377, endPoint y: 174, distance: 6.0
click at [376, 167] on strong "Home" at bounding box center [376, 167] width 11 height 5
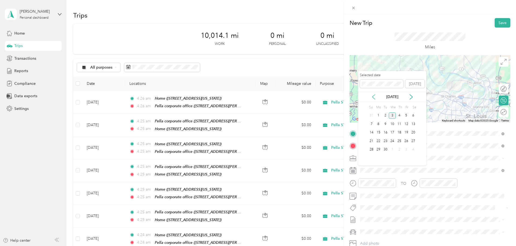
click at [375, 99] on icon at bounding box center [373, 97] width 3 height 5
click at [391, 141] on div "20" at bounding box center [392, 141] width 7 height 7
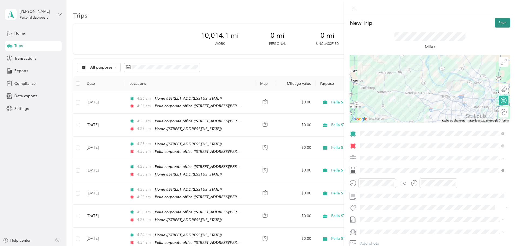
click at [496, 20] on button "Save" at bounding box center [503, 22] width 16 height 9
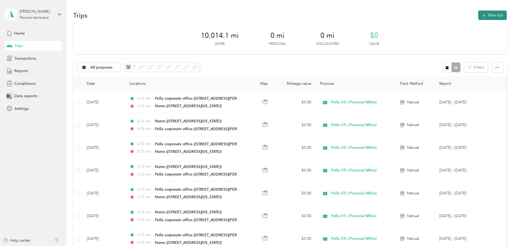
click at [481, 16] on icon "button" at bounding box center [484, 15] width 6 height 6
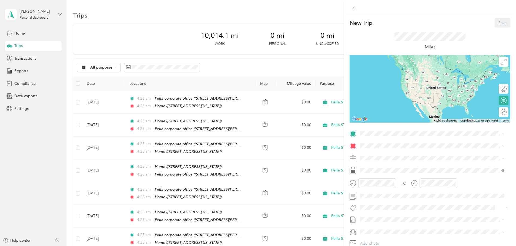
click at [379, 154] on strong "Home" at bounding box center [376, 154] width 11 height 5
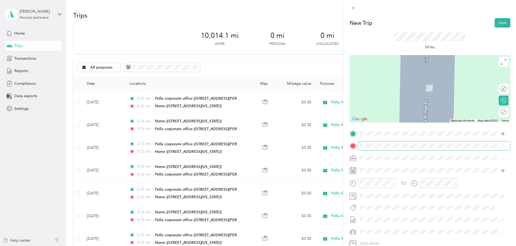
click at [378, 143] on span at bounding box center [434, 146] width 152 height 9
click at [375, 149] on span at bounding box center [434, 146] width 152 height 9
click at [376, 183] on strong "Pella corporate office" at bounding box center [390, 184] width 39 height 5
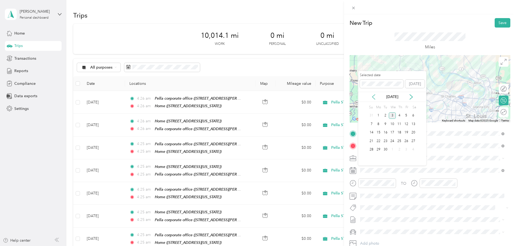
click at [376, 96] on icon at bounding box center [373, 96] width 5 height 5
click at [405, 141] on div "22" at bounding box center [406, 141] width 7 height 7
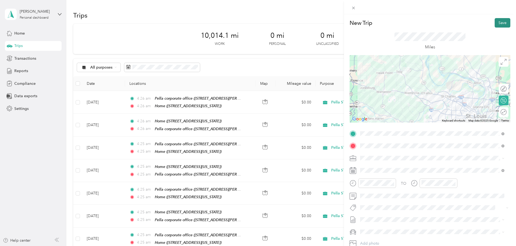
click at [499, 21] on button "Save" at bounding box center [503, 22] width 16 height 9
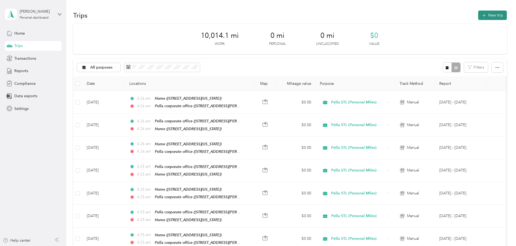
click at [482, 15] on icon "button" at bounding box center [484, 16] width 4 height 4
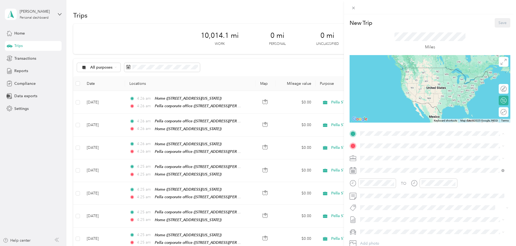
click at [371, 172] on strong "Pella corporate office" at bounding box center [390, 172] width 39 height 5
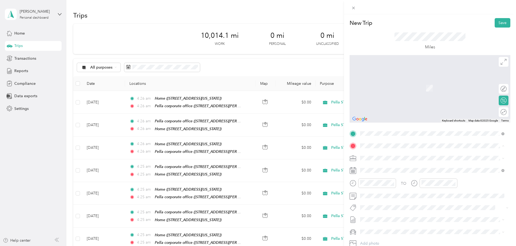
click at [375, 170] on div "Home [STREET_ADDRESS][PERSON_NAME][PERSON_NAME][US_STATE]" at bounding box center [428, 170] width 114 height 11
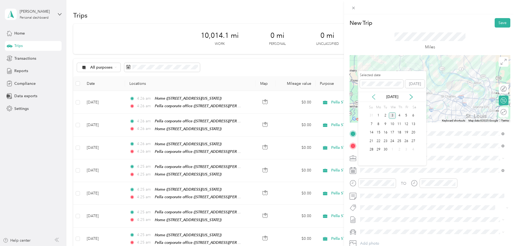
click at [373, 98] on icon at bounding box center [373, 97] width 3 height 5
click at [405, 141] on div "22" at bounding box center [406, 141] width 7 height 7
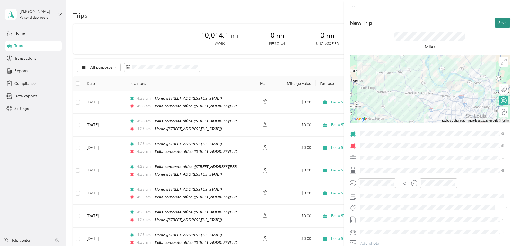
click at [501, 22] on button "Save" at bounding box center [503, 22] width 16 height 9
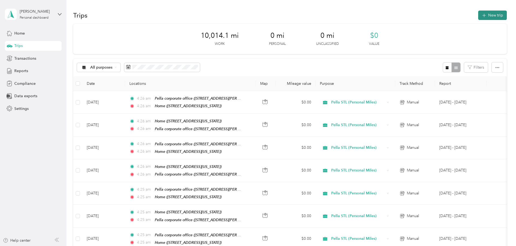
click at [481, 14] on icon "button" at bounding box center [484, 15] width 6 height 6
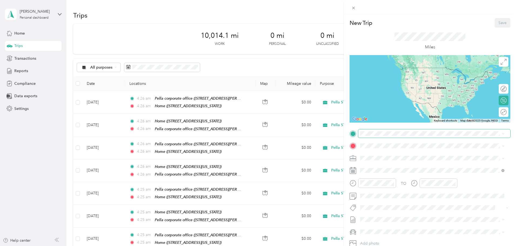
click at [373, 136] on span at bounding box center [434, 133] width 152 height 9
drag, startPoint x: 372, startPoint y: 158, endPoint x: 373, endPoint y: 150, distance: 7.9
click at [372, 158] on div "Home [STREET_ADDRESS][PERSON_NAME][PERSON_NAME][US_STATE]" at bounding box center [428, 157] width 114 height 11
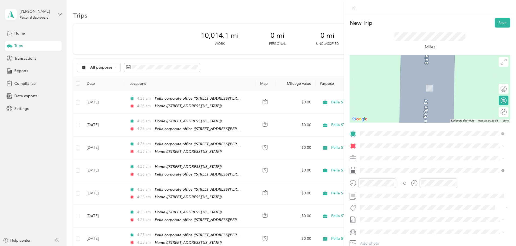
drag, startPoint x: 376, startPoint y: 185, endPoint x: 375, endPoint y: 181, distance: 3.9
click at [376, 184] on strong "Pella corporate office" at bounding box center [390, 184] width 39 height 5
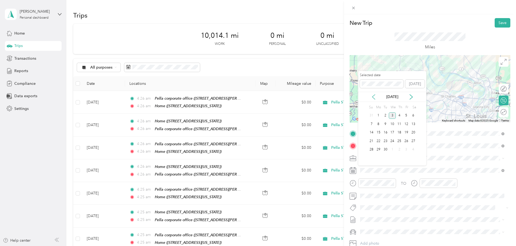
click at [373, 97] on icon at bounding box center [373, 96] width 5 height 5
click at [378, 150] on div "25" at bounding box center [378, 149] width 7 height 7
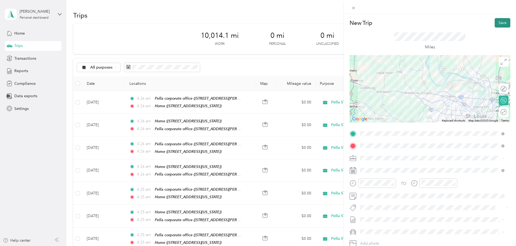
click at [498, 26] on button "Save" at bounding box center [503, 22] width 16 height 9
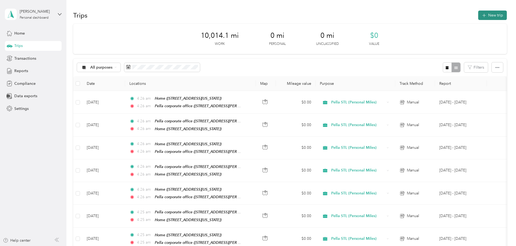
click at [478, 14] on button "New trip" at bounding box center [492, 15] width 29 height 9
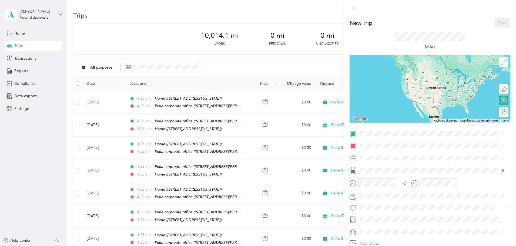
click at [383, 172] on strong "Pella corporate office" at bounding box center [390, 172] width 39 height 5
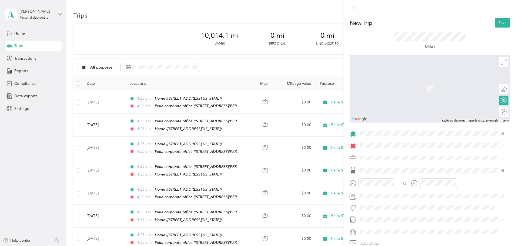
click at [380, 168] on strong "Home" at bounding box center [376, 167] width 11 height 5
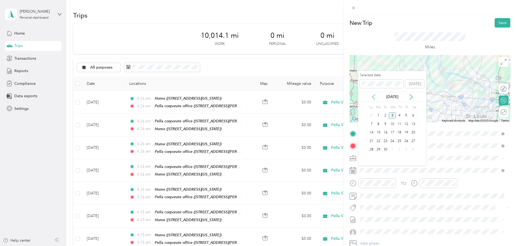
drag, startPoint x: 372, startPoint y: 95, endPoint x: 377, endPoint y: 107, distance: 13.5
click at [372, 95] on icon at bounding box center [373, 96] width 5 height 5
click at [380, 148] on div "25" at bounding box center [378, 149] width 7 height 7
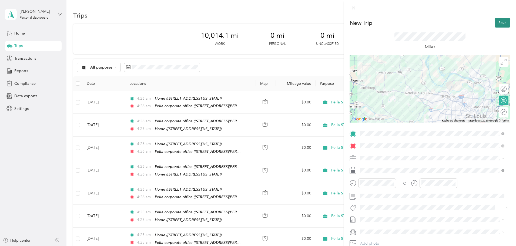
click at [495, 24] on button "Save" at bounding box center [503, 22] width 16 height 9
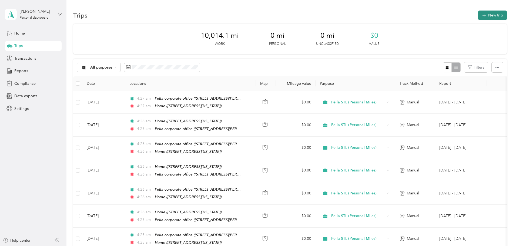
click at [478, 14] on button "New trip" at bounding box center [492, 15] width 29 height 9
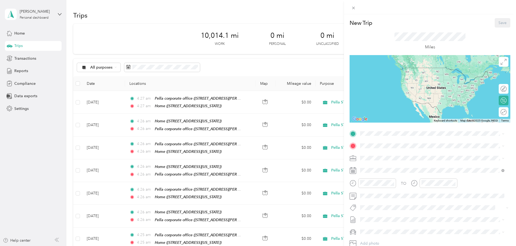
click at [385, 158] on div "Home [STREET_ADDRESS][PERSON_NAME][PERSON_NAME][US_STATE]" at bounding box center [428, 157] width 114 height 11
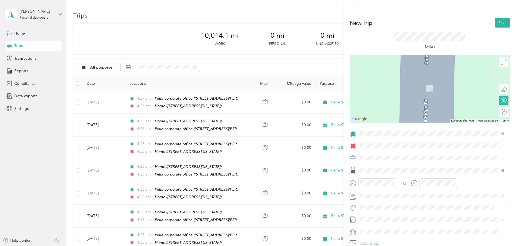
click at [383, 181] on div "Pella corporate office [STREET_ADDRESS][PERSON_NAME], [US_STATE][GEOGRAPHIC_DAT…" at bounding box center [432, 189] width 141 height 19
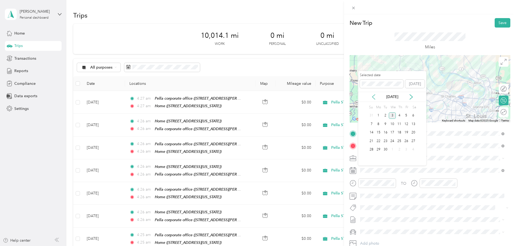
click at [375, 98] on icon at bounding box center [373, 96] width 5 height 5
drag, startPoint x: 388, startPoint y: 148, endPoint x: 414, endPoint y: 130, distance: 31.8
click at [388, 146] on div "26" at bounding box center [385, 149] width 7 height 9
click at [386, 149] on div "26" at bounding box center [385, 149] width 7 height 7
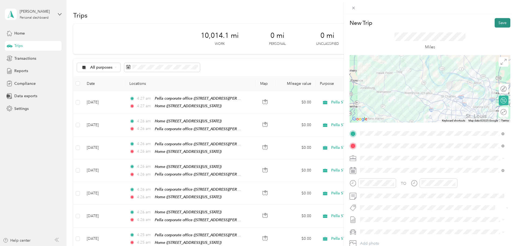
click at [495, 19] on button "Save" at bounding box center [503, 22] width 16 height 9
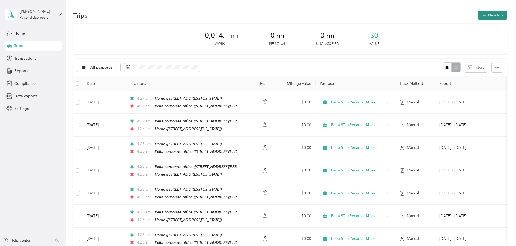
click at [481, 14] on icon "button" at bounding box center [484, 15] width 6 height 6
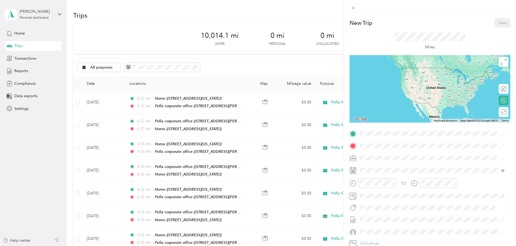
click at [382, 170] on strong "Pella corporate office" at bounding box center [390, 172] width 39 height 5
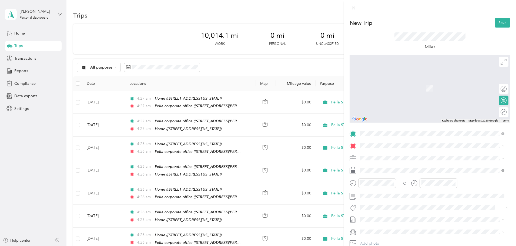
click at [378, 165] on strong "Home" at bounding box center [376, 165] width 11 height 5
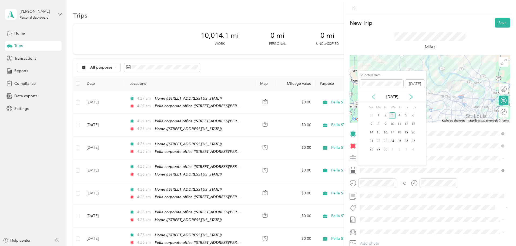
drag, startPoint x: 375, startPoint y: 99, endPoint x: 377, endPoint y: 109, distance: 10.6
click at [375, 99] on icon at bounding box center [373, 97] width 3 height 5
click at [386, 149] on div "26" at bounding box center [385, 149] width 7 height 7
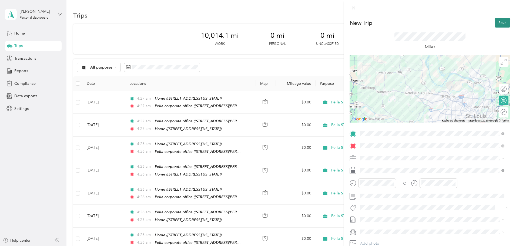
click at [499, 25] on button "Save" at bounding box center [503, 22] width 16 height 9
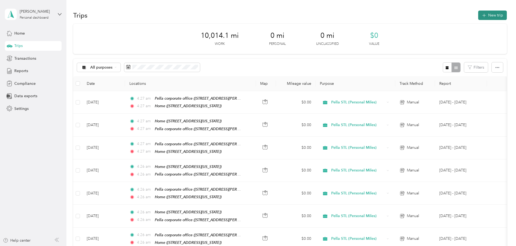
click at [478, 12] on button "New trip" at bounding box center [492, 15] width 29 height 9
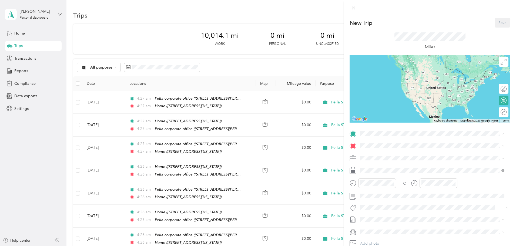
click at [371, 156] on strong "Home" at bounding box center [376, 155] width 11 height 5
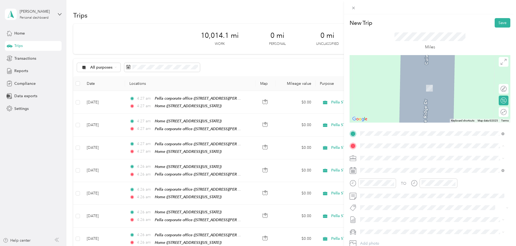
click at [380, 184] on strong "Pella corporate office" at bounding box center [390, 184] width 39 height 5
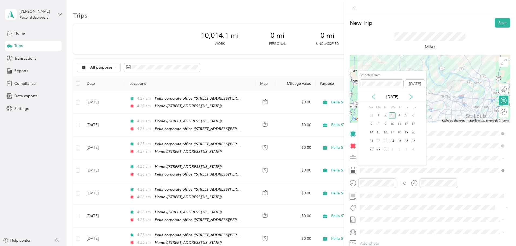
click at [375, 99] on icon at bounding box center [373, 96] width 5 height 5
click at [393, 147] on div "27" at bounding box center [392, 149] width 7 height 7
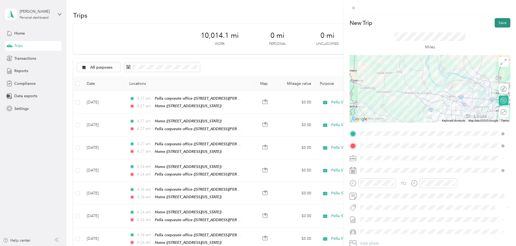
click at [498, 23] on button "Save" at bounding box center [503, 22] width 16 height 9
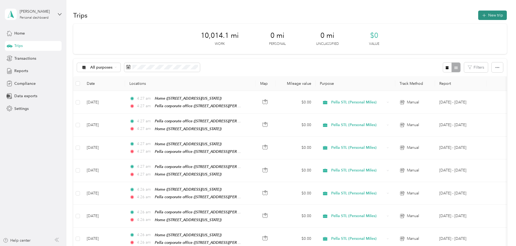
click at [481, 14] on icon "button" at bounding box center [484, 15] width 6 height 6
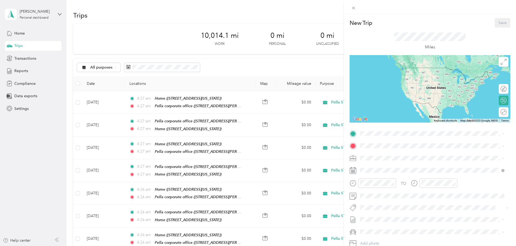
click at [374, 172] on strong "Pella corporate office" at bounding box center [390, 171] width 39 height 5
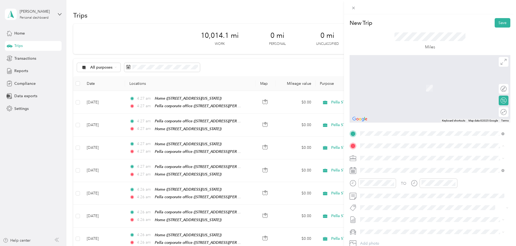
click at [376, 164] on div "Home [STREET_ADDRESS][PERSON_NAME][PERSON_NAME][US_STATE]" at bounding box center [432, 170] width 141 height 13
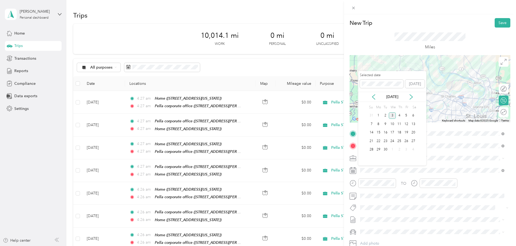
click at [376, 99] on div "[DATE]" at bounding box center [392, 97] width 68 height 6
click at [373, 96] on icon at bounding box center [373, 96] width 5 height 5
click at [394, 149] on div "27" at bounding box center [392, 149] width 7 height 7
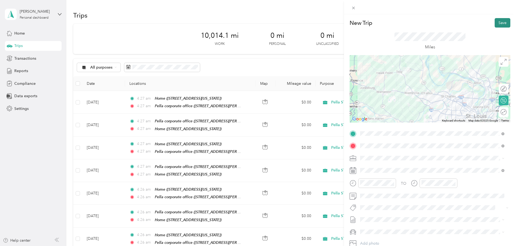
click at [506, 22] on button "Save" at bounding box center [503, 22] width 16 height 9
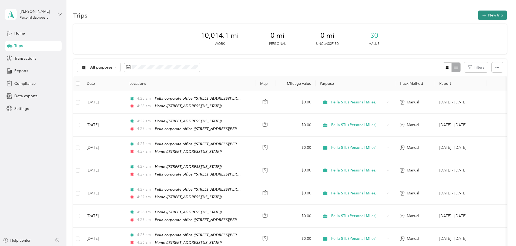
click at [481, 16] on icon "button" at bounding box center [484, 15] width 6 height 6
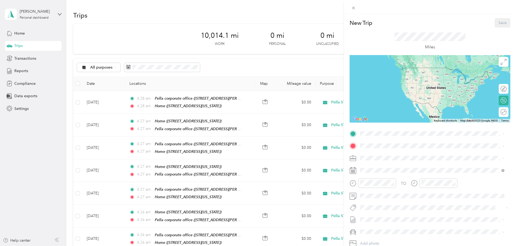
click at [373, 157] on div "Home [STREET_ADDRESS][PERSON_NAME][PERSON_NAME][US_STATE]" at bounding box center [428, 158] width 114 height 11
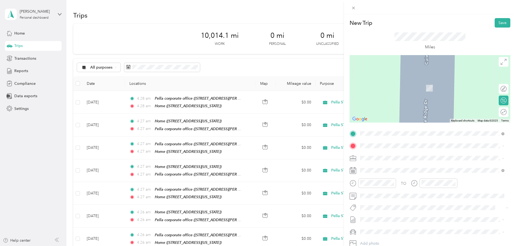
click at [382, 181] on div "Pella corporate office [STREET_ADDRESS][PERSON_NAME], [US_STATE][GEOGRAPHIC_DAT…" at bounding box center [432, 190] width 141 height 19
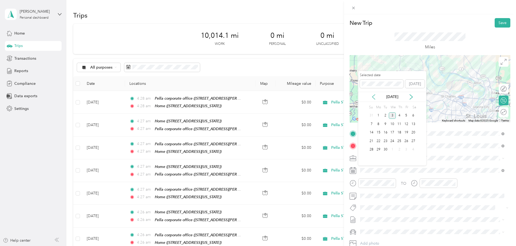
click at [373, 98] on icon at bounding box center [373, 96] width 5 height 5
click at [399, 149] on div "28" at bounding box center [399, 149] width 7 height 7
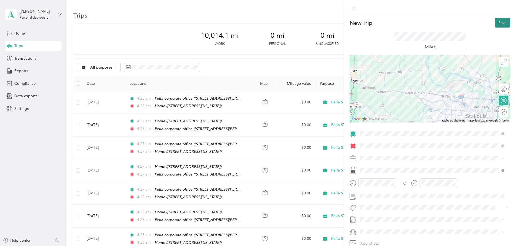
click at [495, 19] on button "Save" at bounding box center [503, 22] width 16 height 9
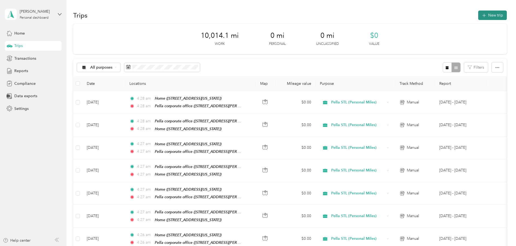
click at [478, 13] on button "New trip" at bounding box center [492, 15] width 29 height 9
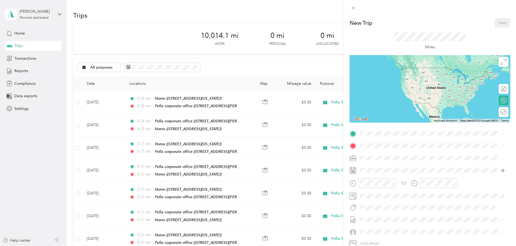
click at [377, 173] on strong "Pella corporate office" at bounding box center [390, 172] width 39 height 5
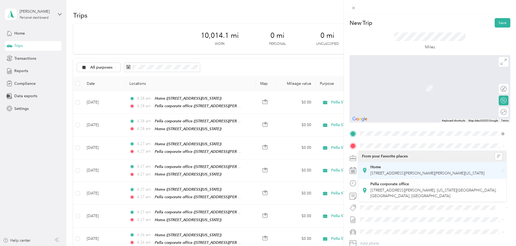
click at [378, 167] on strong "Home" at bounding box center [376, 167] width 11 height 5
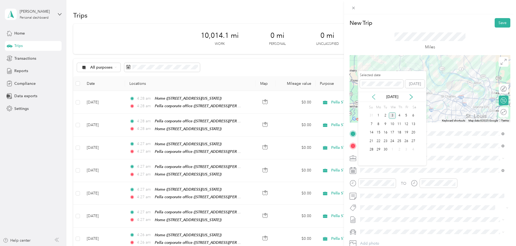
click at [373, 98] on icon at bounding box center [373, 96] width 5 height 5
click at [399, 149] on div "28" at bounding box center [399, 149] width 7 height 7
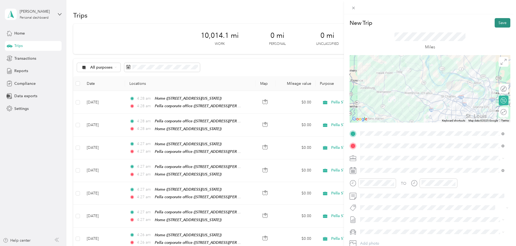
click at [495, 22] on button "Save" at bounding box center [503, 22] width 16 height 9
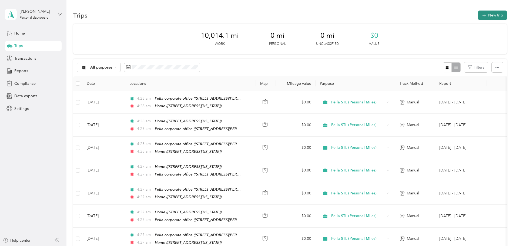
click at [481, 15] on icon "button" at bounding box center [484, 15] width 6 height 6
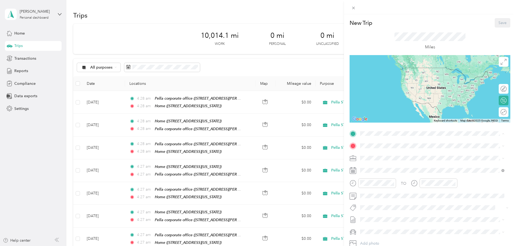
click at [377, 156] on strong "Home" at bounding box center [376, 155] width 11 height 5
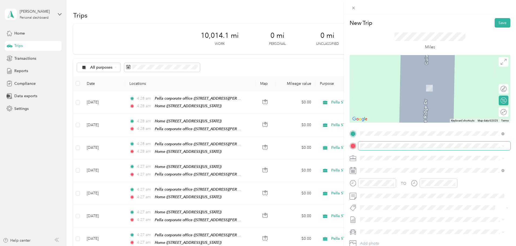
click at [375, 142] on span at bounding box center [434, 146] width 152 height 9
click at [381, 182] on strong "Pella corporate office" at bounding box center [390, 184] width 39 height 5
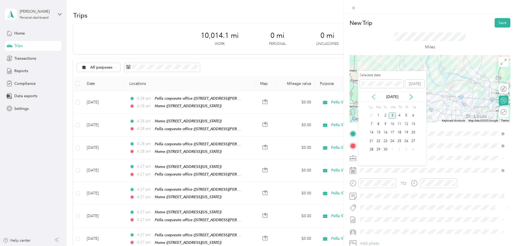
click at [374, 98] on icon at bounding box center [373, 96] width 5 height 5
click at [405, 151] on div "29" at bounding box center [406, 149] width 7 height 7
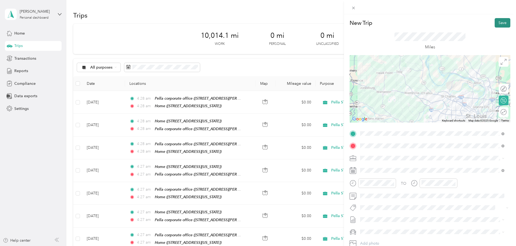
click at [500, 23] on button "Save" at bounding box center [503, 22] width 16 height 9
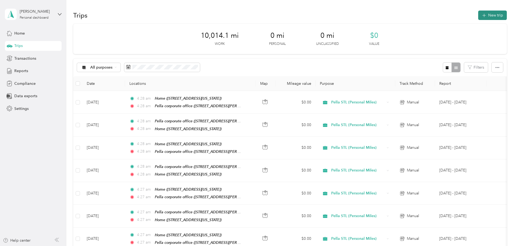
click at [481, 14] on icon "button" at bounding box center [484, 15] width 6 height 6
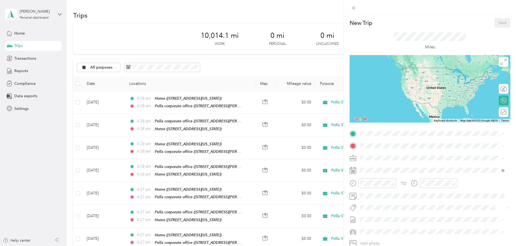
click at [383, 170] on strong "Pella corporate office" at bounding box center [390, 172] width 39 height 5
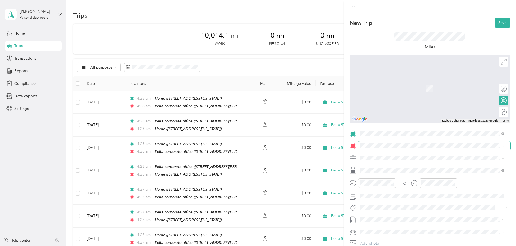
click at [378, 149] on span at bounding box center [434, 146] width 152 height 9
click at [377, 167] on strong "Home" at bounding box center [376, 167] width 11 height 5
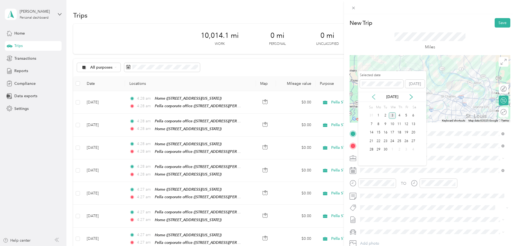
click at [373, 98] on icon at bounding box center [373, 96] width 5 height 5
click at [407, 151] on div "29" at bounding box center [406, 149] width 7 height 7
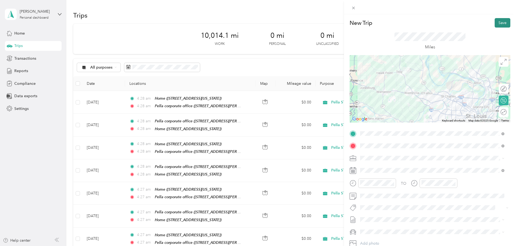
click at [501, 23] on button "Save" at bounding box center [503, 22] width 16 height 9
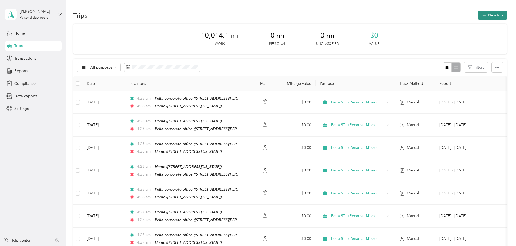
click at [478, 15] on button "New trip" at bounding box center [492, 15] width 29 height 9
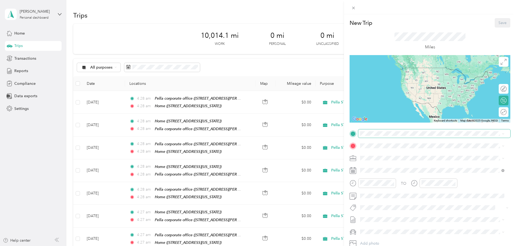
click at [371, 136] on span at bounding box center [434, 133] width 152 height 9
click at [379, 155] on strong "Home" at bounding box center [376, 155] width 11 height 5
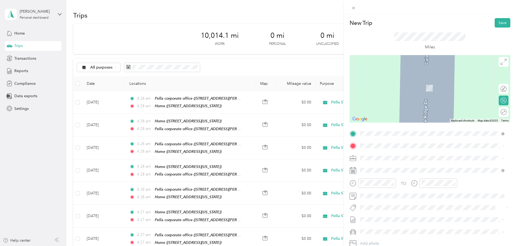
click at [379, 182] on strong "Pella corporate office" at bounding box center [390, 184] width 39 height 5
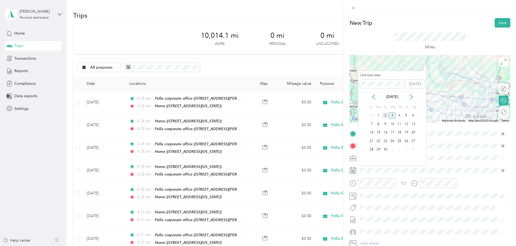
click at [386, 116] on div "2" at bounding box center [385, 115] width 7 height 7
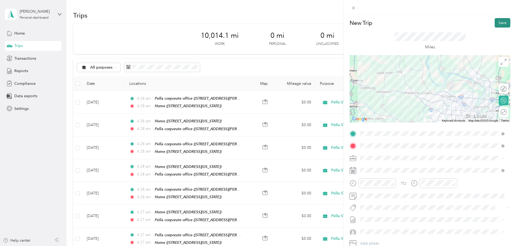
click at [502, 21] on button "Save" at bounding box center [503, 22] width 16 height 9
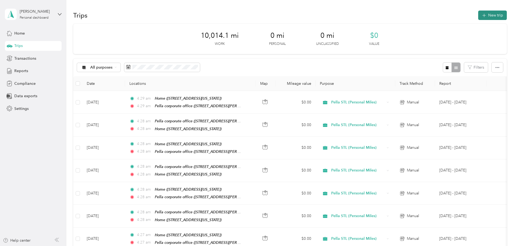
click at [478, 16] on button "New trip" at bounding box center [492, 15] width 29 height 9
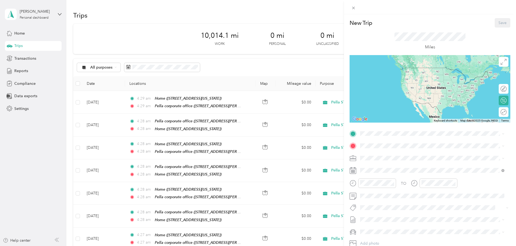
drag, startPoint x: 384, startPoint y: 172, endPoint x: 385, endPoint y: 164, distance: 7.8
click at [385, 172] on strong "Pella corporate office" at bounding box center [390, 171] width 39 height 5
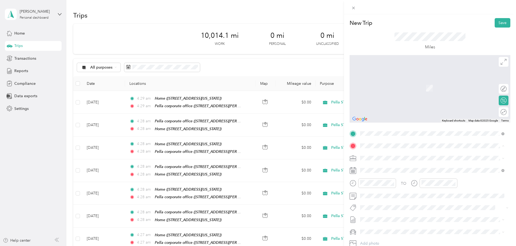
click at [380, 167] on strong "Home" at bounding box center [376, 167] width 11 height 5
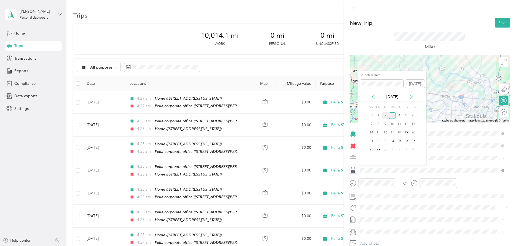
click at [386, 114] on div "2" at bounding box center [385, 115] width 7 height 7
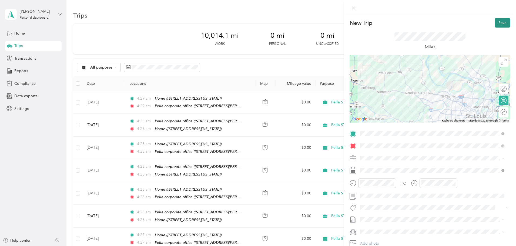
click at [500, 26] on button "Save" at bounding box center [503, 22] width 16 height 9
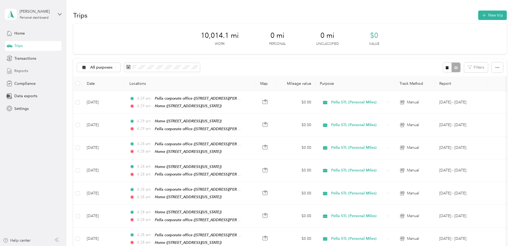
click at [23, 71] on span "Reports" at bounding box center [21, 71] width 14 height 6
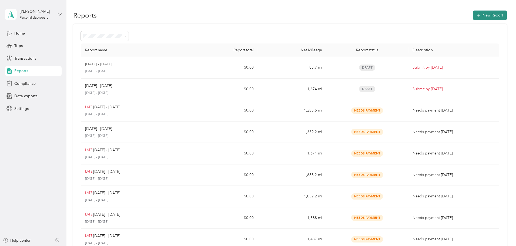
click at [473, 12] on button "New Report" at bounding box center [490, 15] width 34 height 9
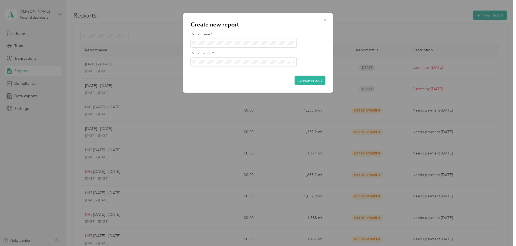
click at [213, 81] on span "[DATE] - [DATE]" at bounding box center [208, 80] width 27 height 5
click at [308, 79] on button "Create report" at bounding box center [310, 80] width 31 height 9
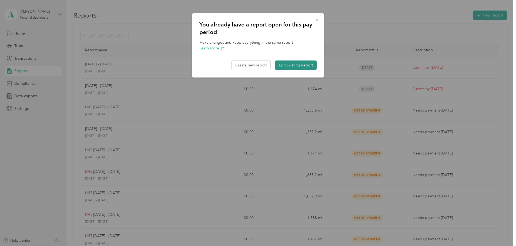
click at [299, 62] on button "Edit Existing Report" at bounding box center [296, 65] width 42 height 9
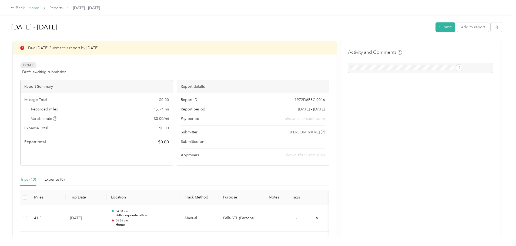
click at [39, 7] on link "Home" at bounding box center [34, 8] width 11 height 5
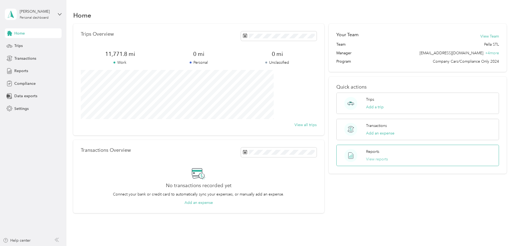
click at [366, 159] on button "View reports" at bounding box center [377, 159] width 22 height 6
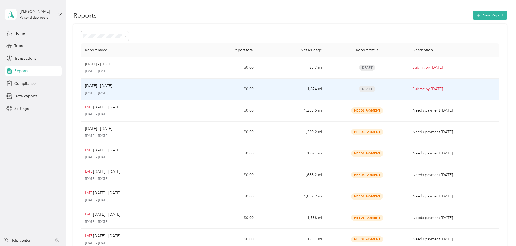
click at [138, 89] on div "[DATE] - [DATE] [DATE] - [DATE]" at bounding box center [135, 89] width 101 height 13
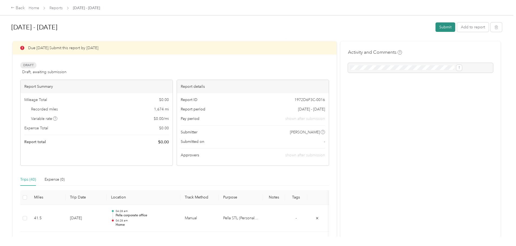
click at [436, 25] on button "Submit" at bounding box center [446, 26] width 20 height 9
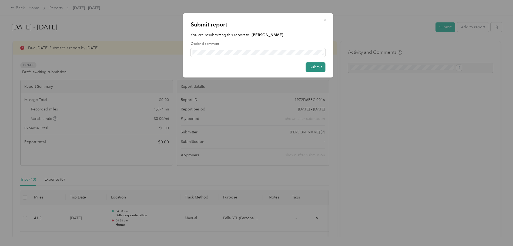
click at [311, 68] on button "Submit" at bounding box center [316, 66] width 20 height 9
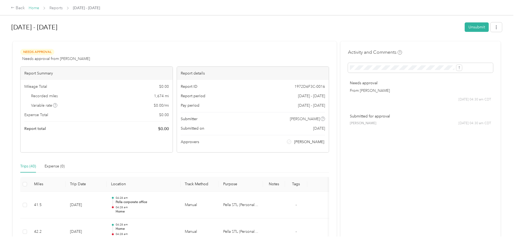
click at [39, 6] on link "Home" at bounding box center [34, 8] width 11 height 5
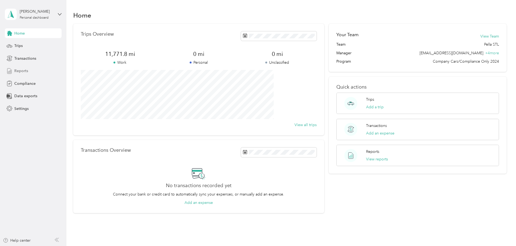
click at [30, 71] on div "Reports" at bounding box center [33, 71] width 57 height 10
